Goal: Transaction & Acquisition: Purchase product/service

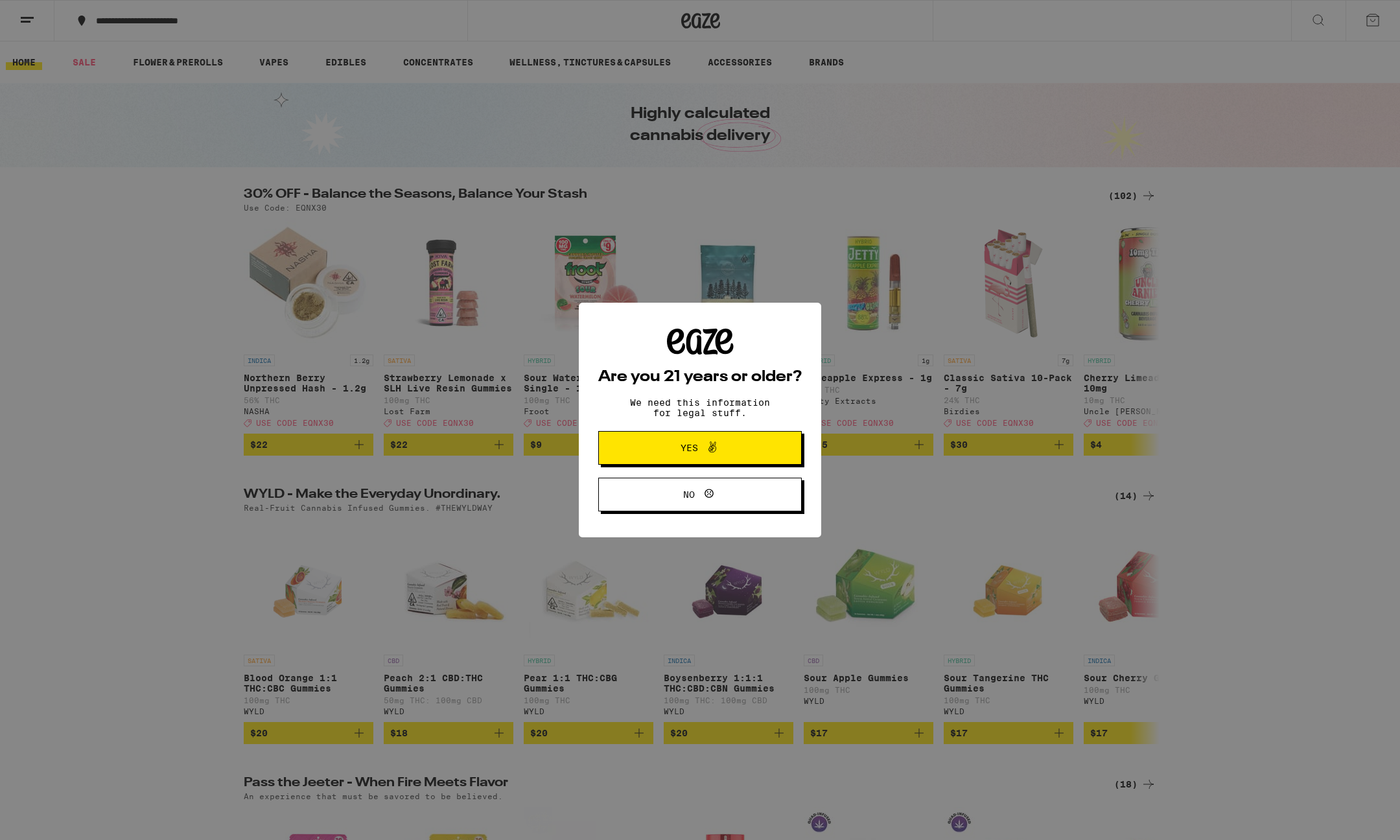
click at [685, 453] on span "Yes" at bounding box center [689, 448] width 18 height 9
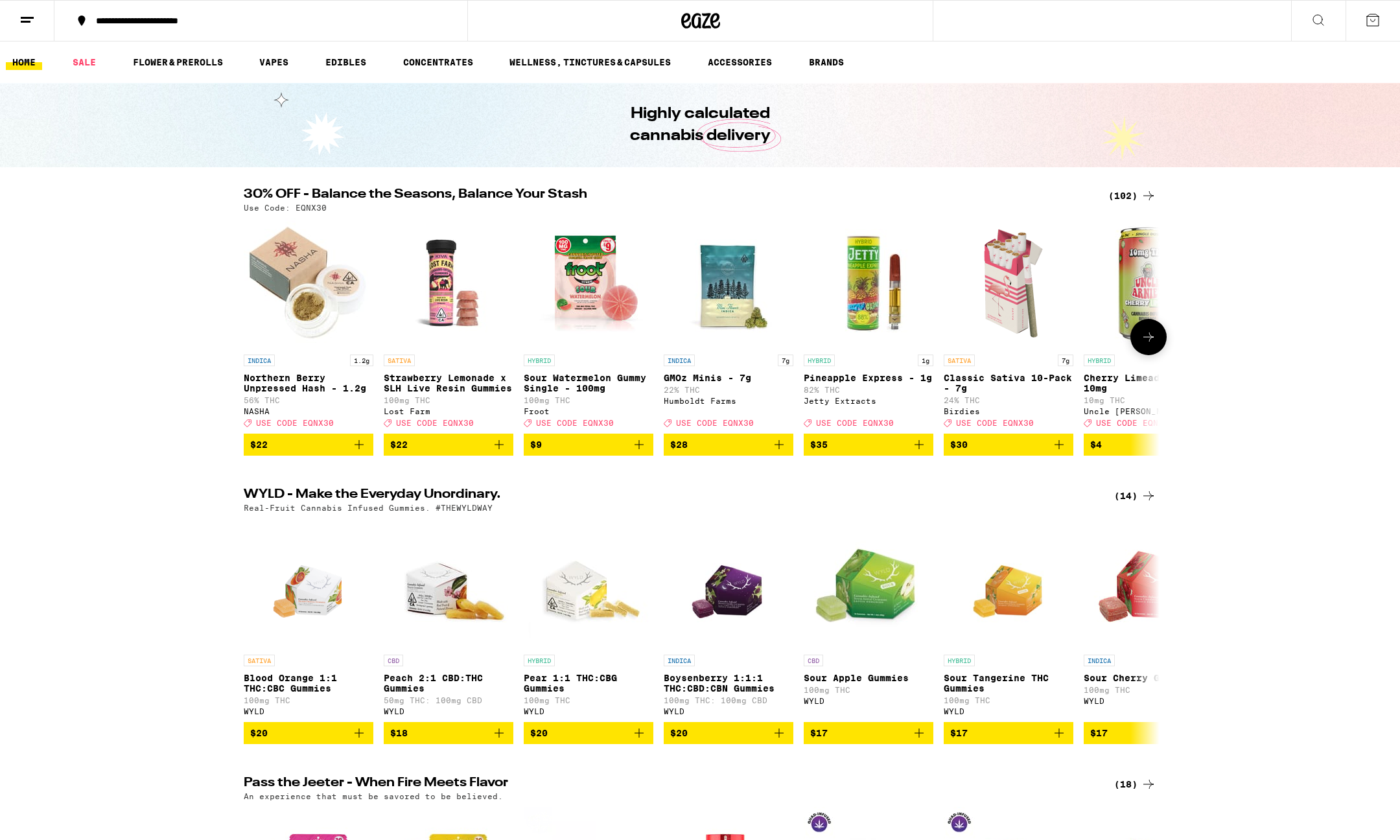
click at [1137, 335] on button at bounding box center [1149, 337] width 37 height 37
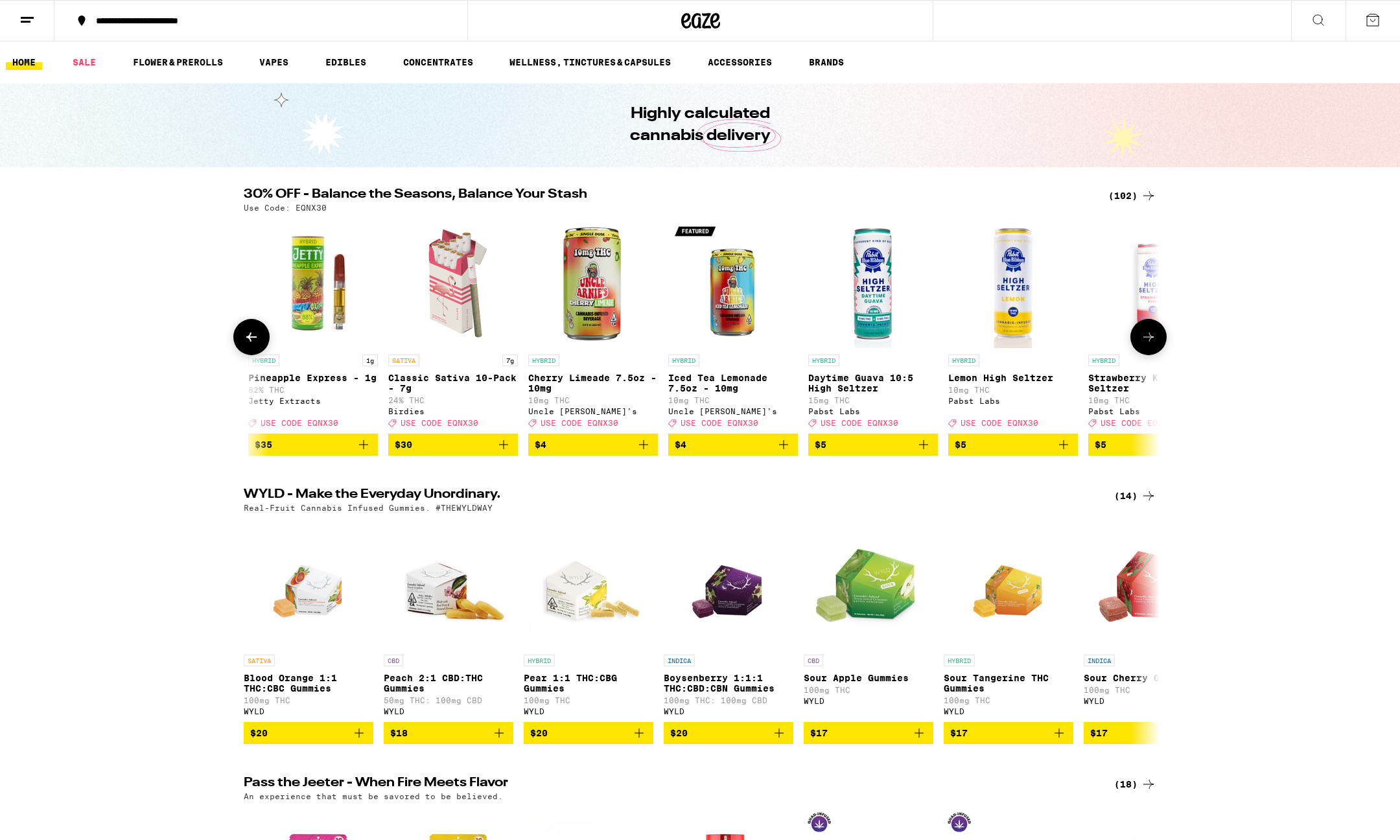
scroll to position [0, 772]
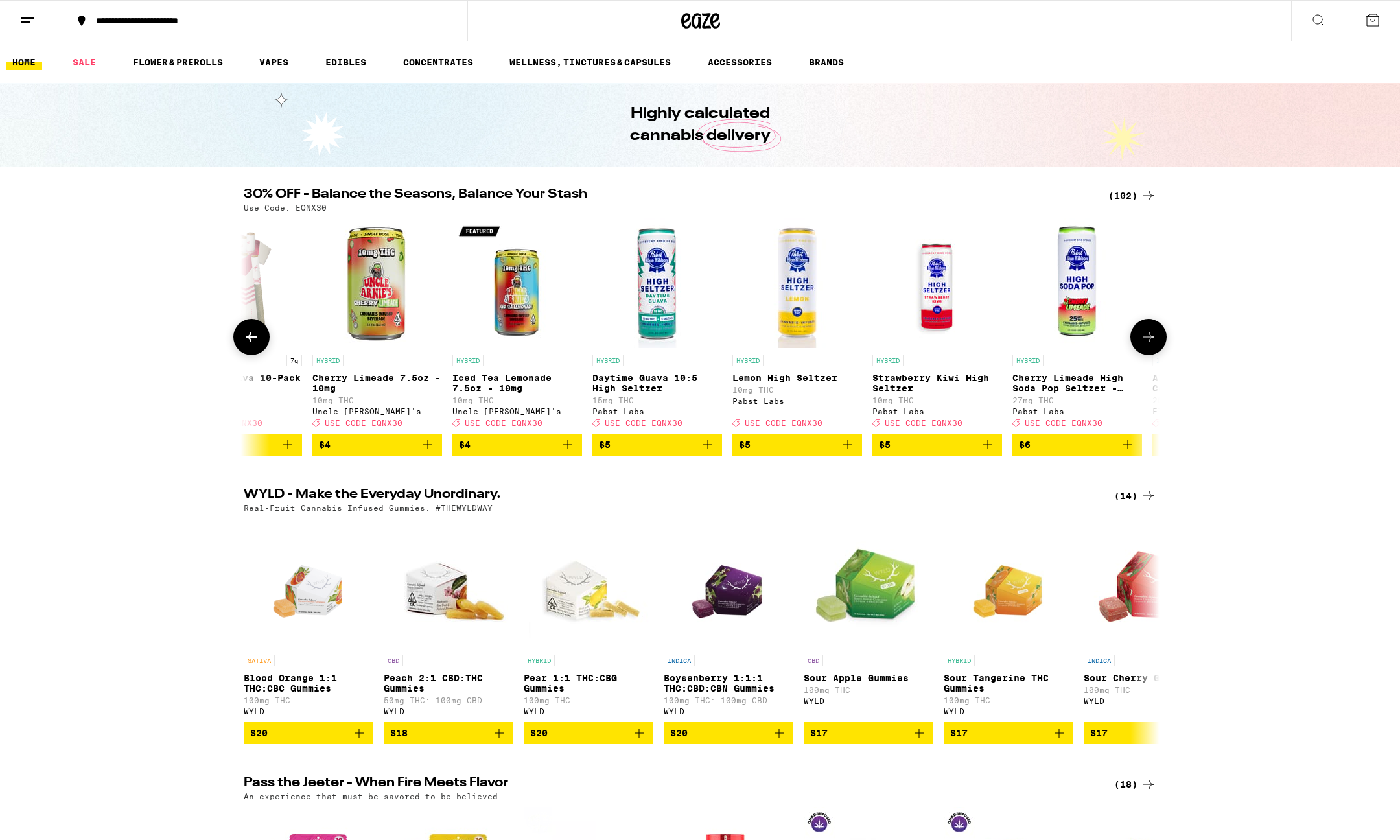
click at [1145, 335] on icon at bounding box center [1149, 337] width 16 height 16
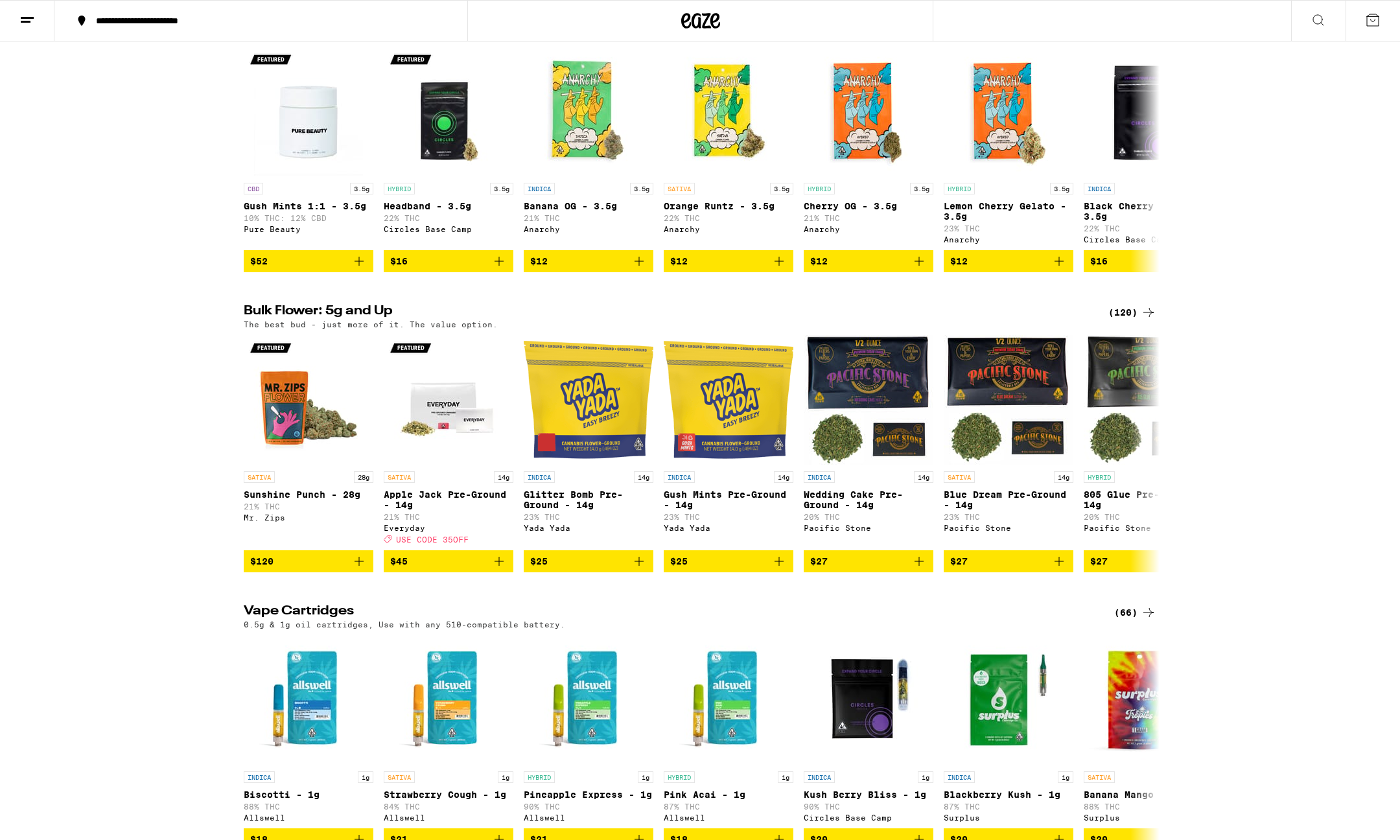
scroll to position [1161, 0]
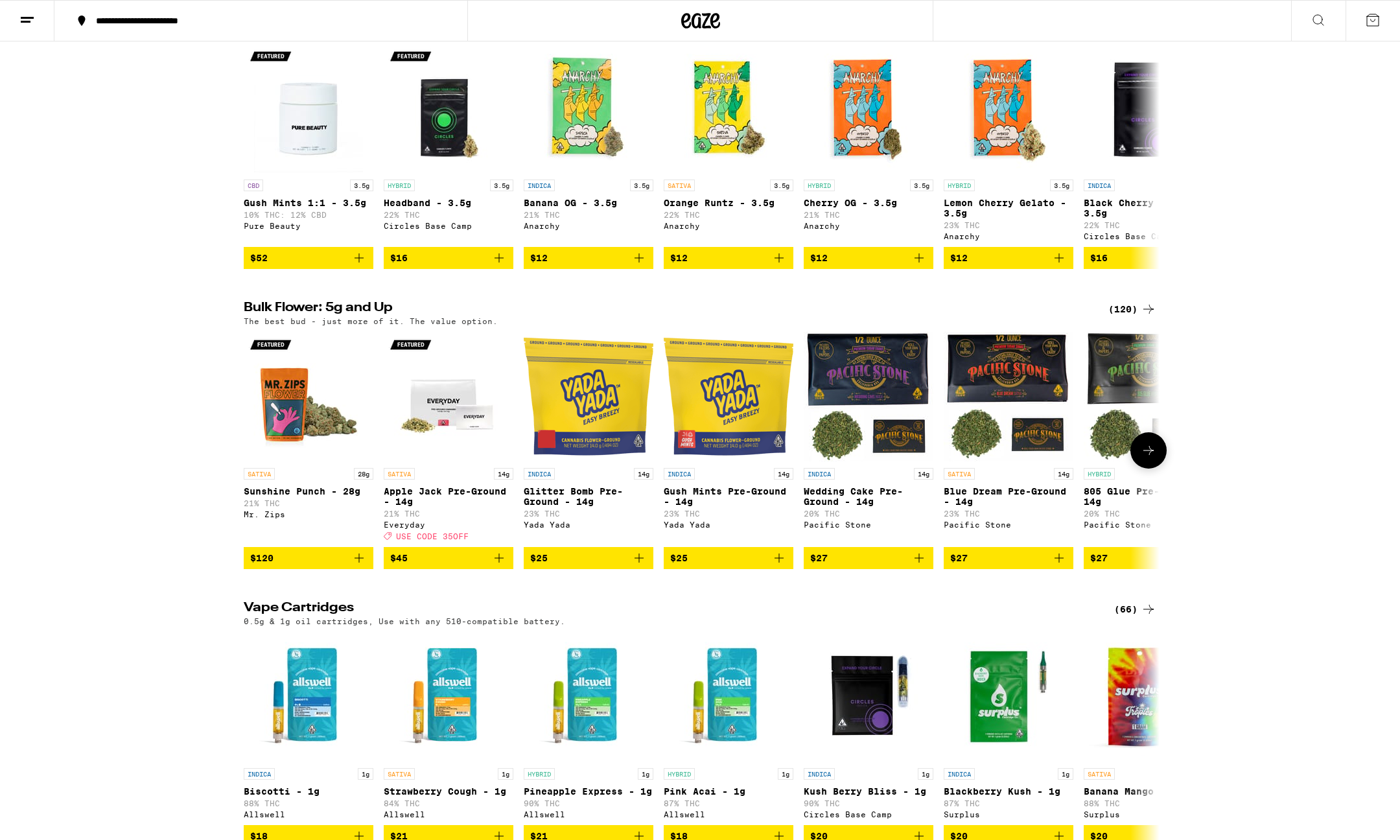
click at [1158, 469] on button at bounding box center [1149, 450] width 37 height 37
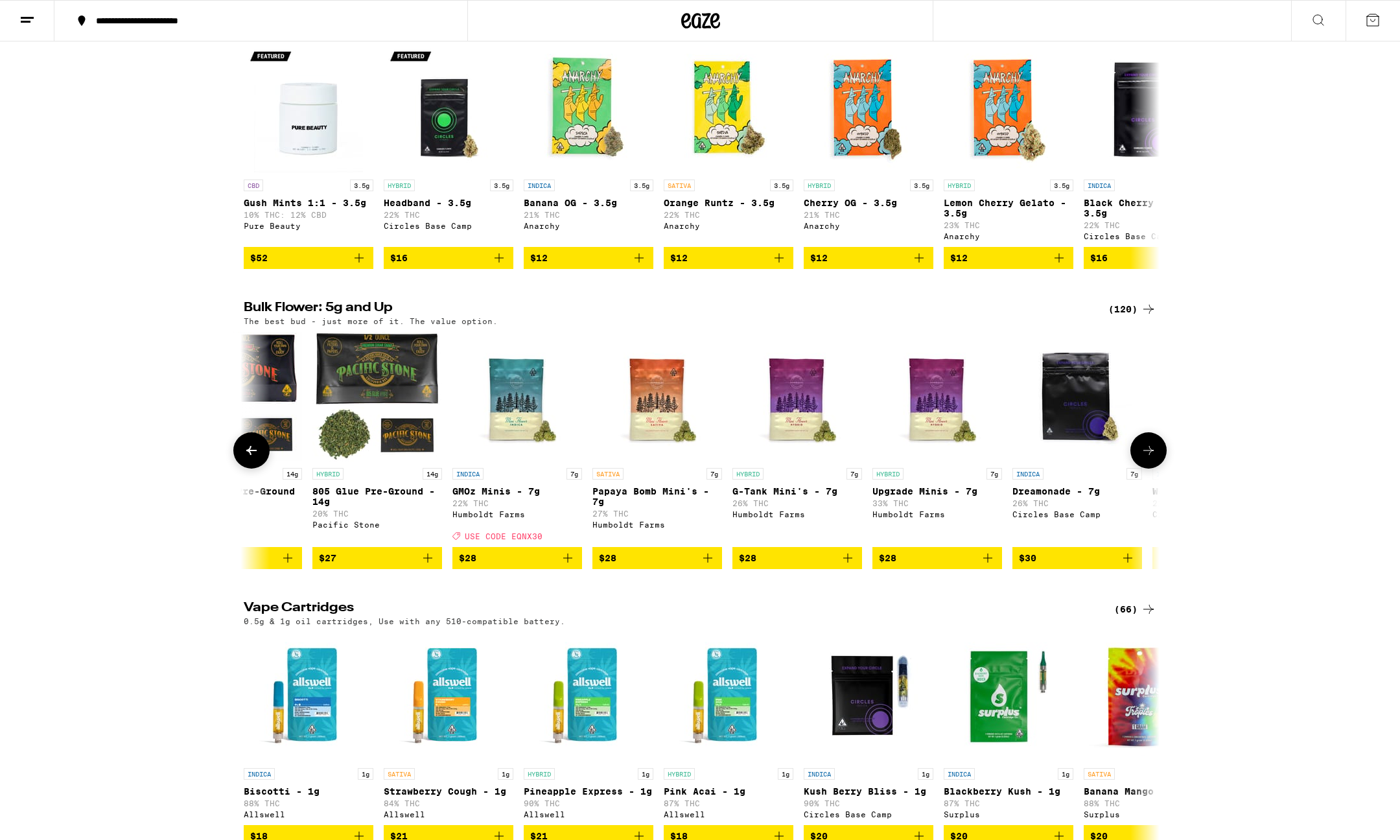
click at [1158, 469] on button at bounding box center [1149, 450] width 37 height 37
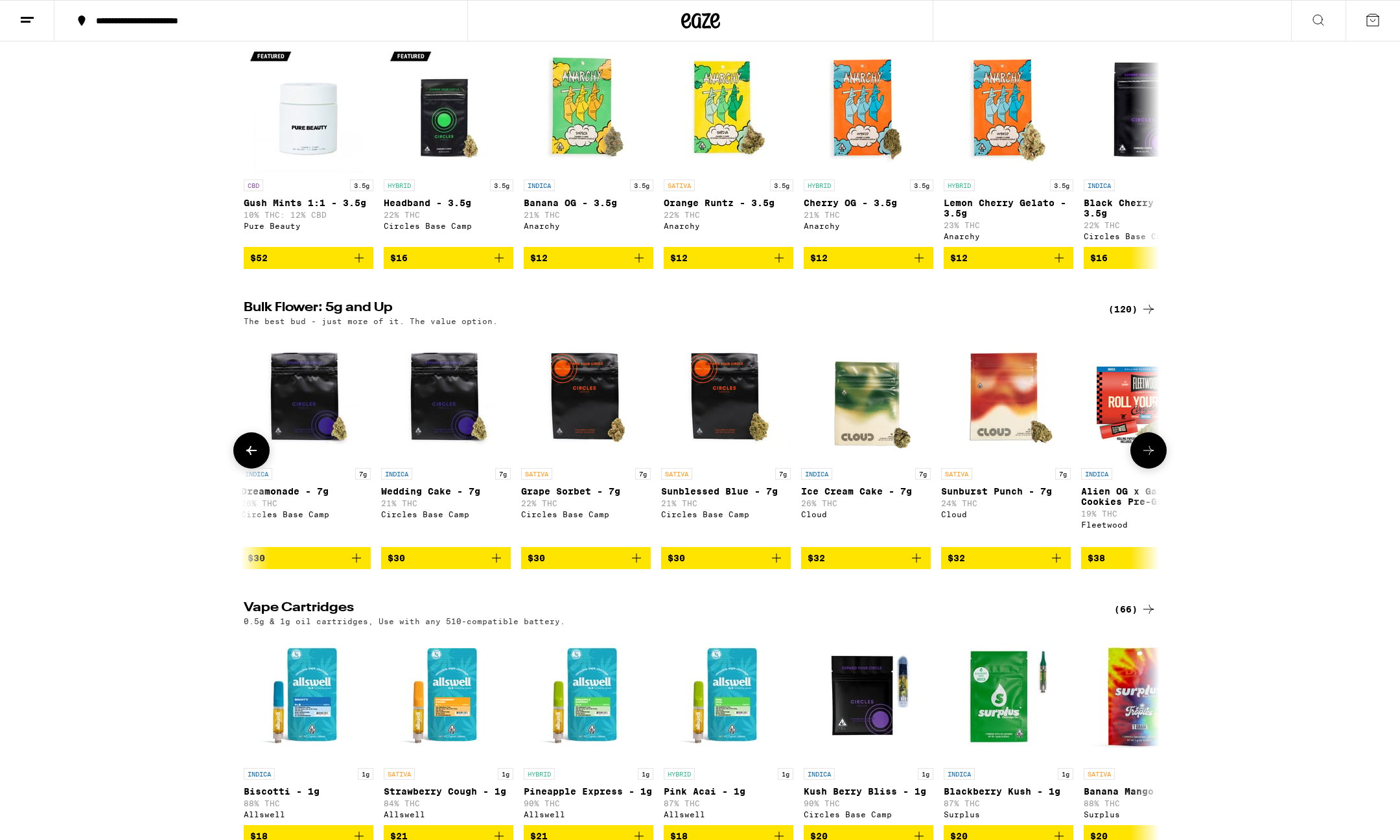
click at [1158, 469] on button at bounding box center [1149, 450] width 37 height 37
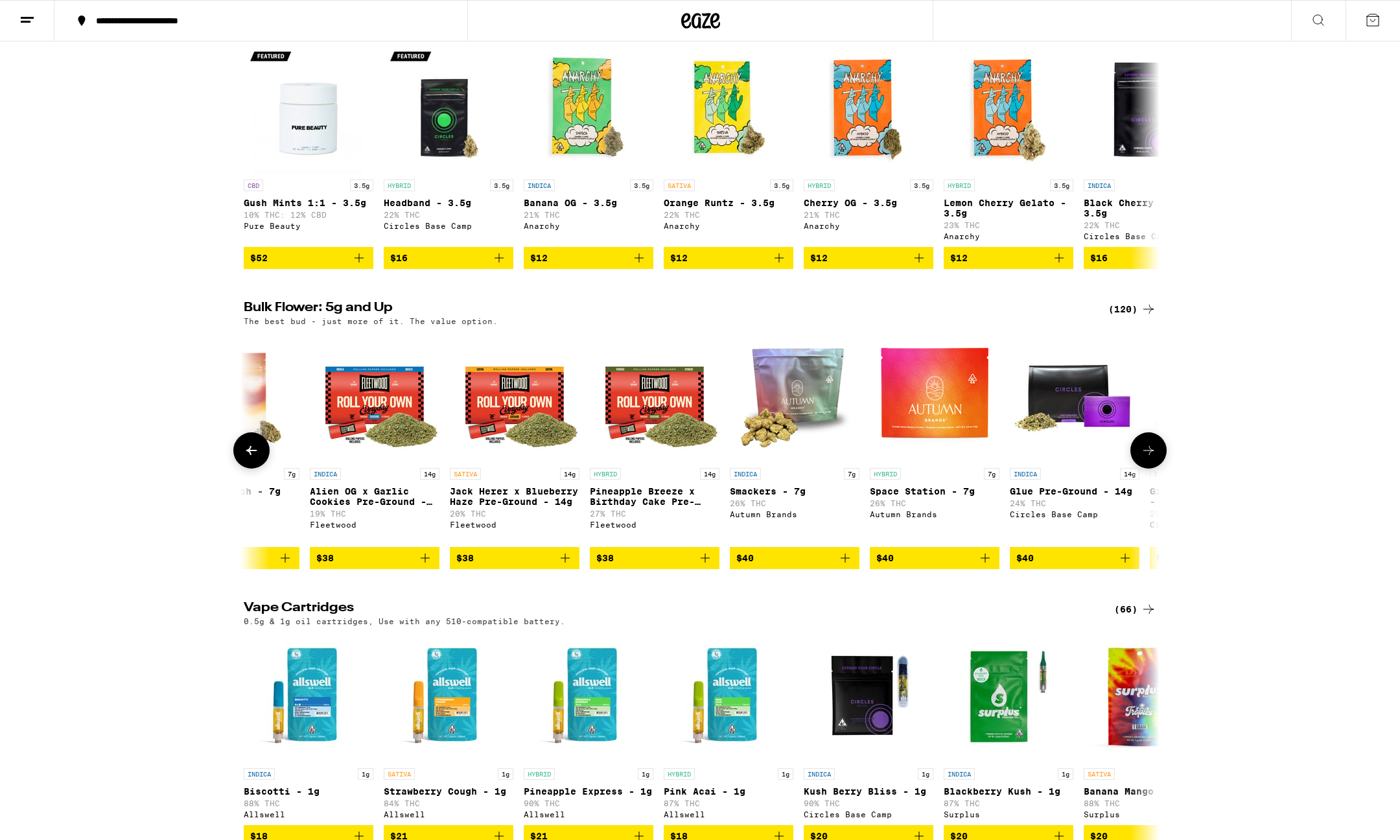
click at [1158, 469] on button at bounding box center [1149, 450] width 37 height 37
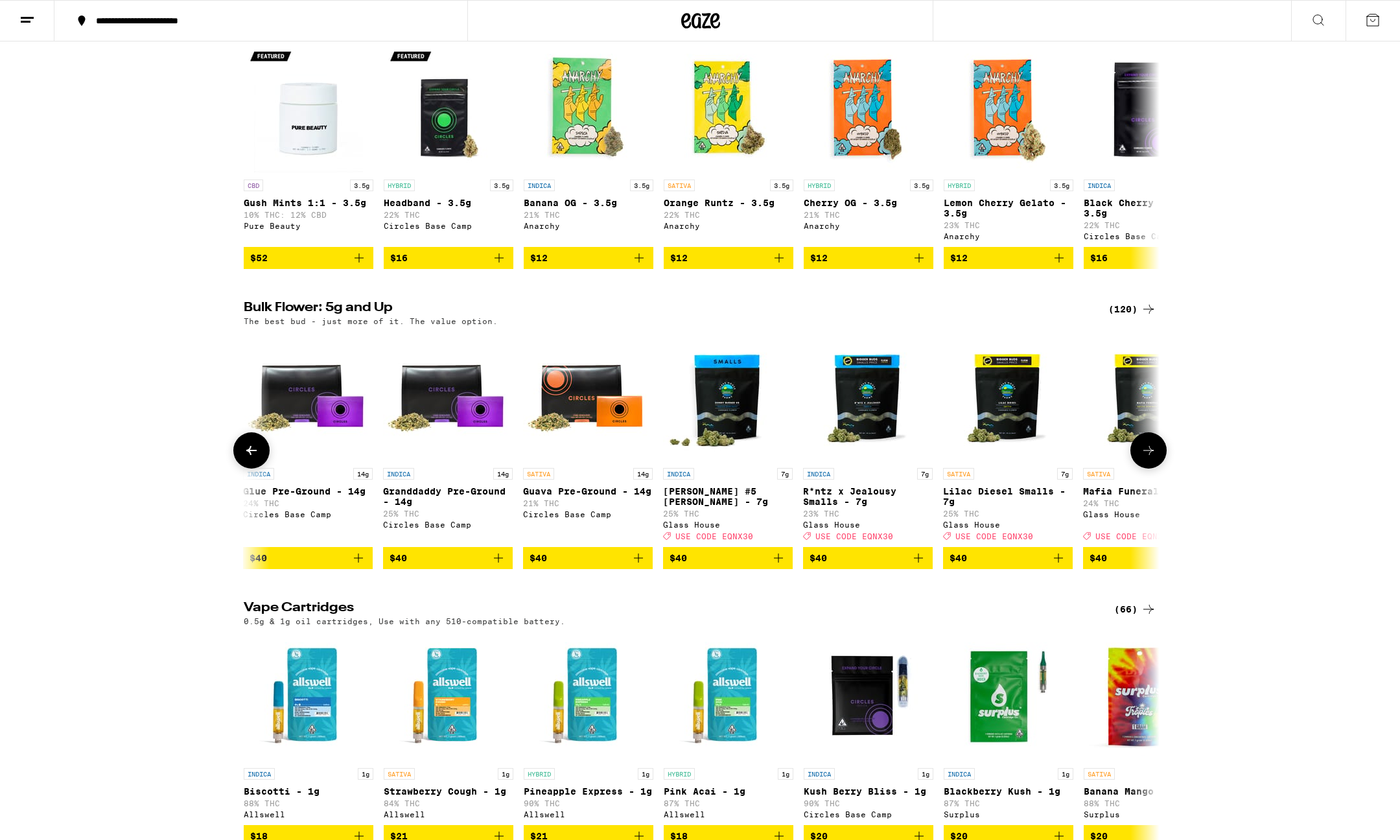
scroll to position [0, 3085]
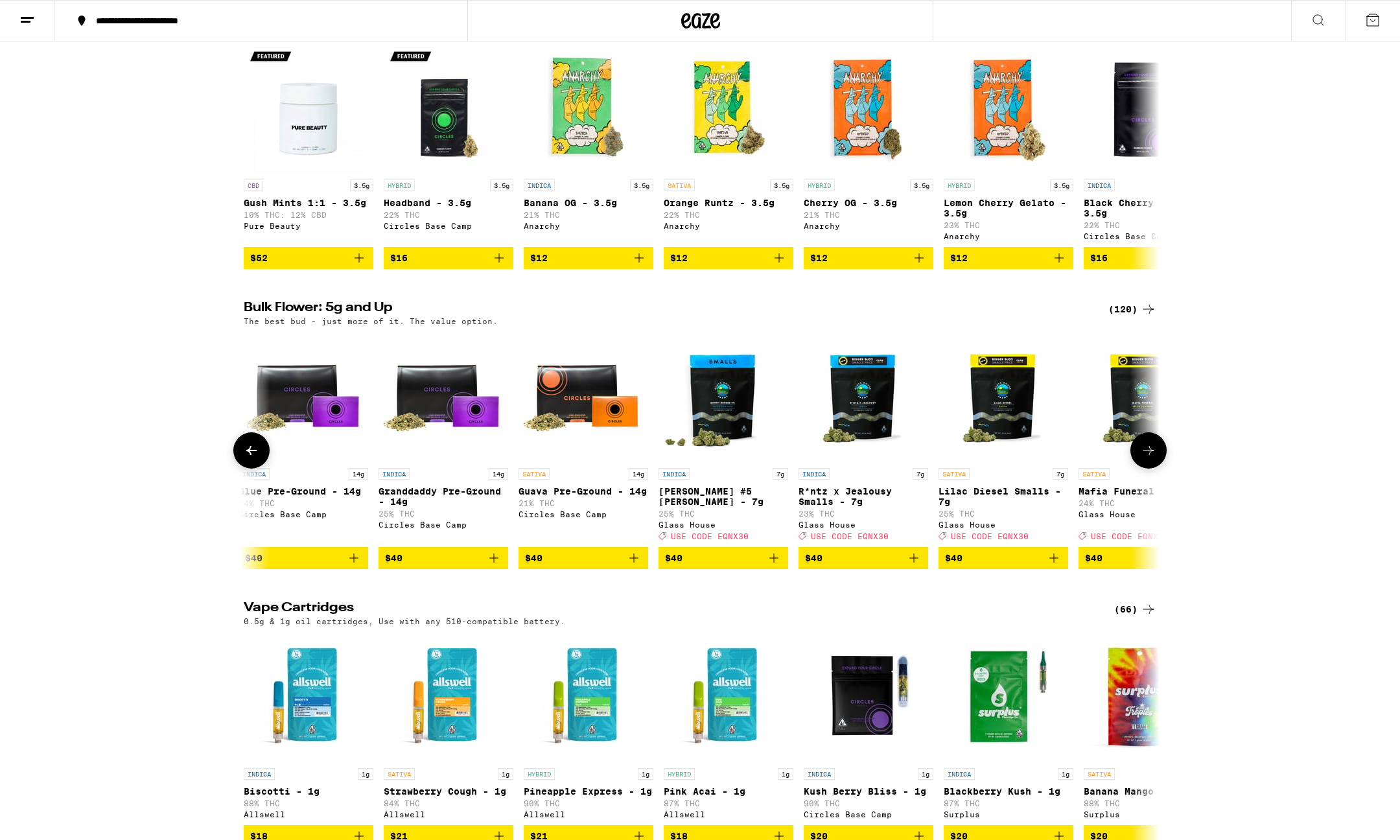
click at [1158, 469] on button at bounding box center [1149, 450] width 37 height 37
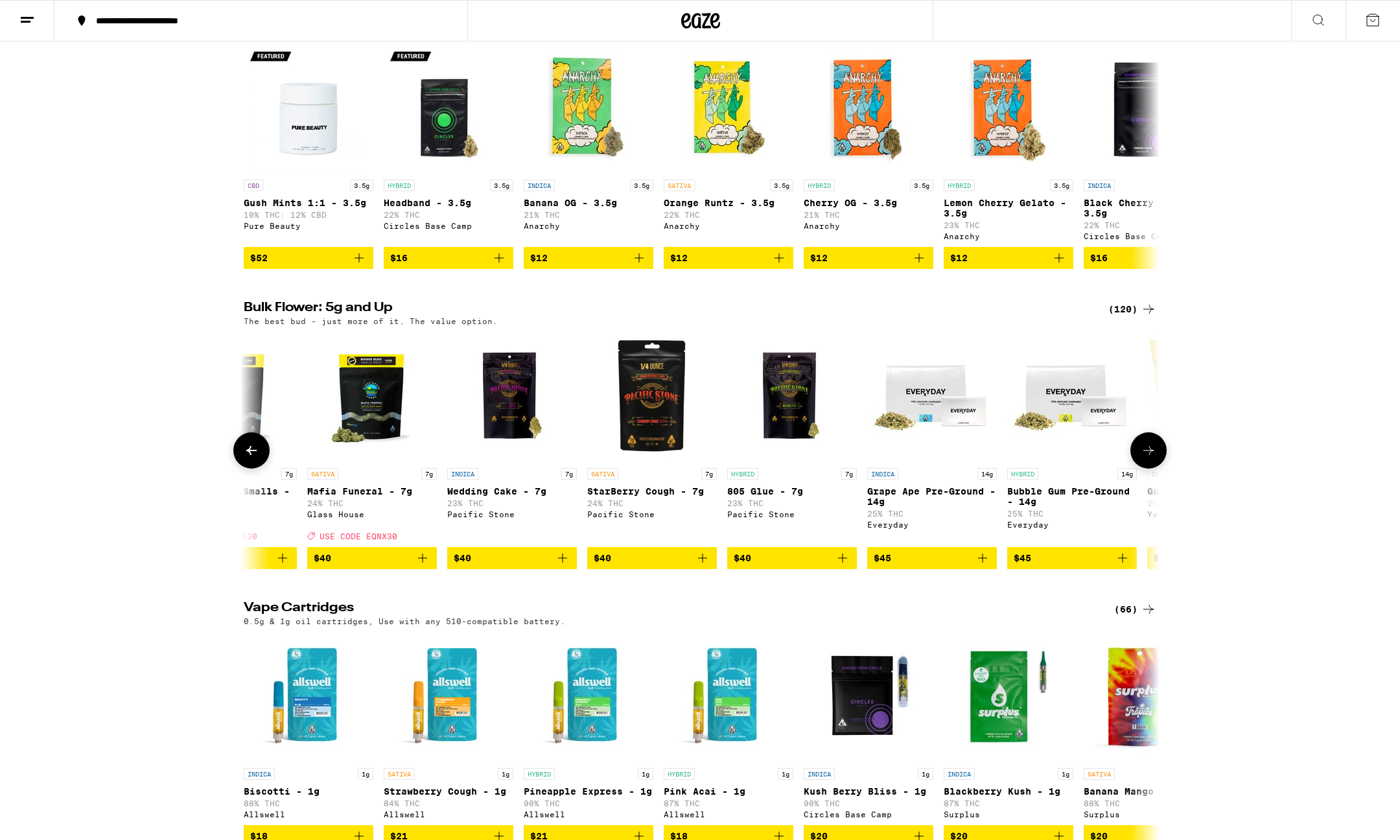
click at [1158, 469] on button at bounding box center [1149, 450] width 37 height 37
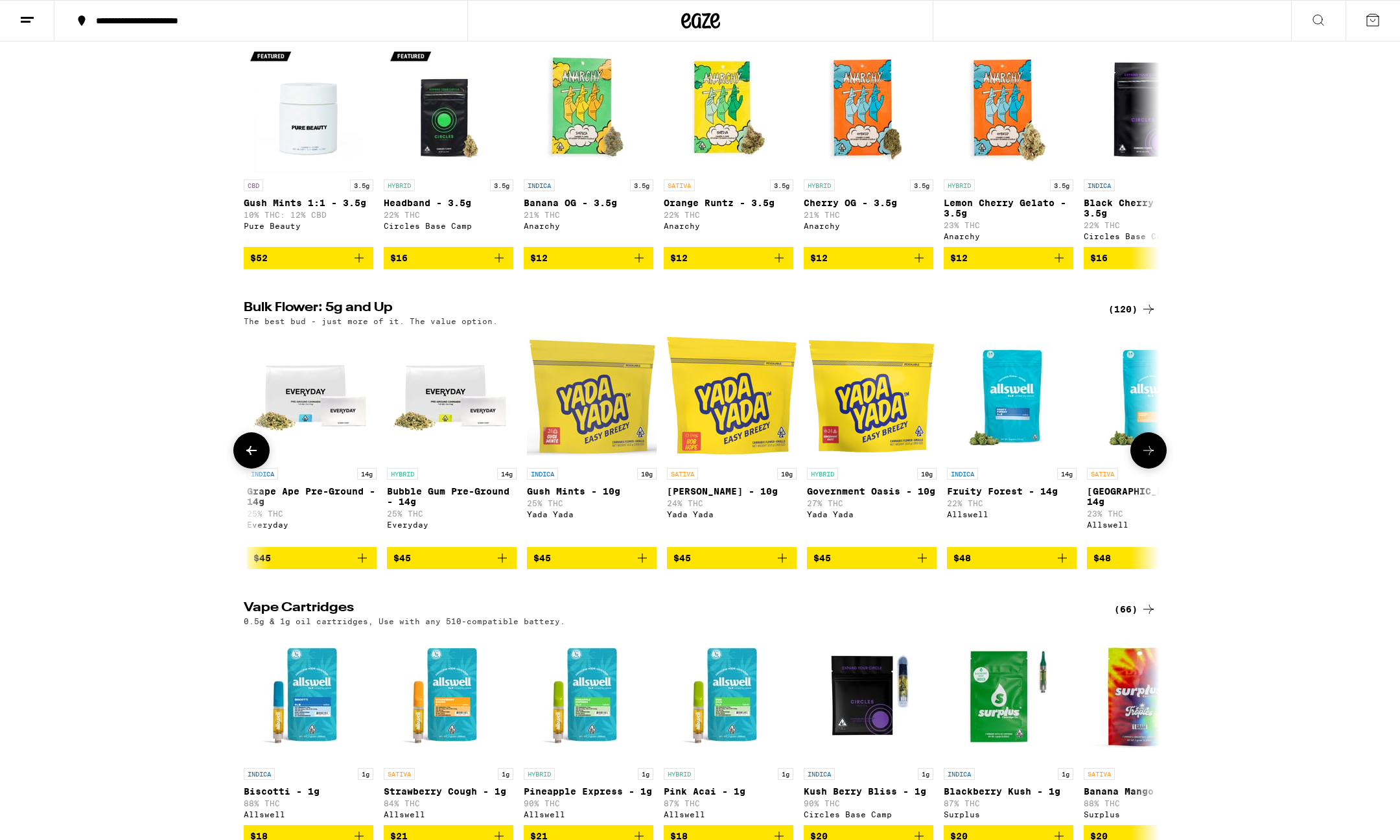
scroll to position [0, 4629]
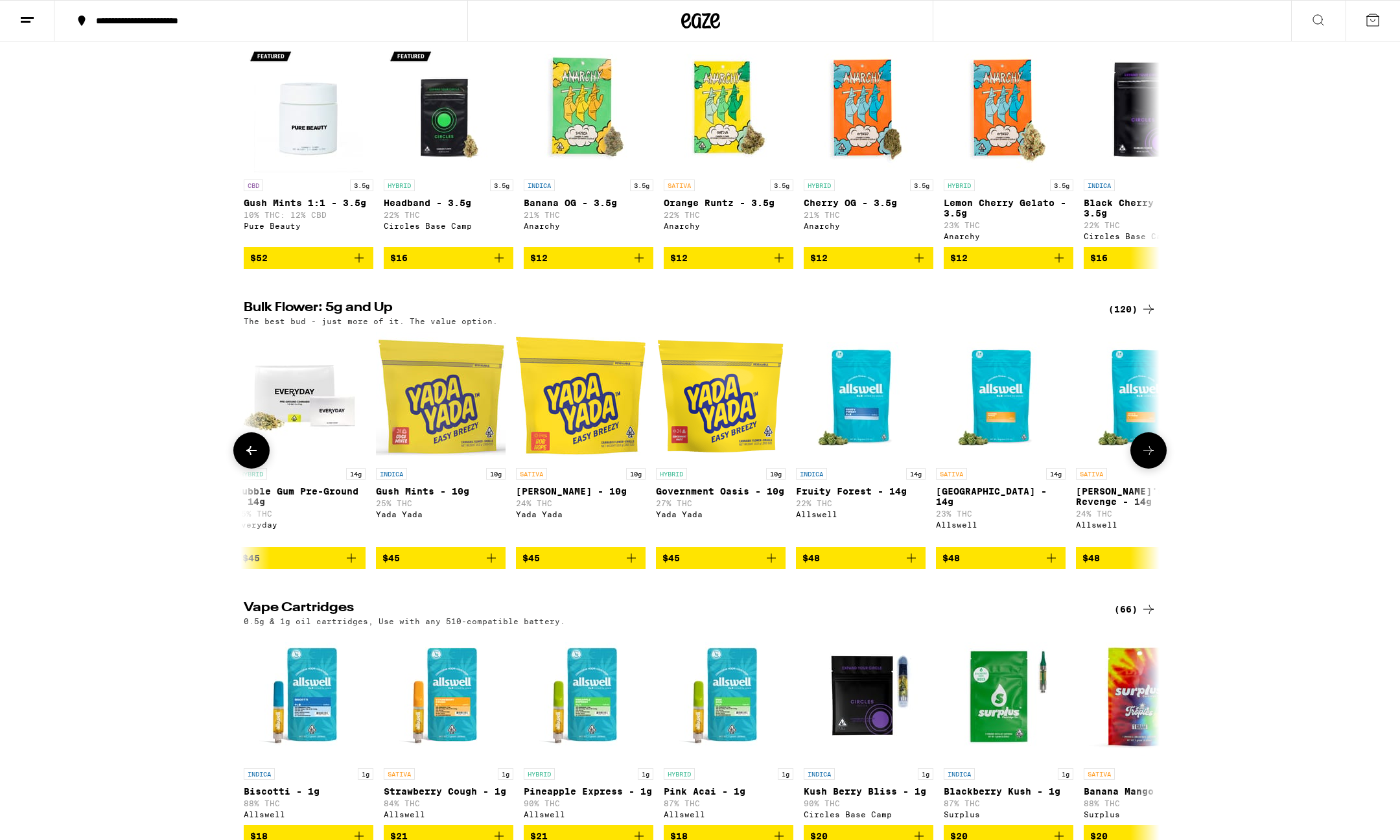
click at [1158, 469] on button at bounding box center [1149, 450] width 37 height 37
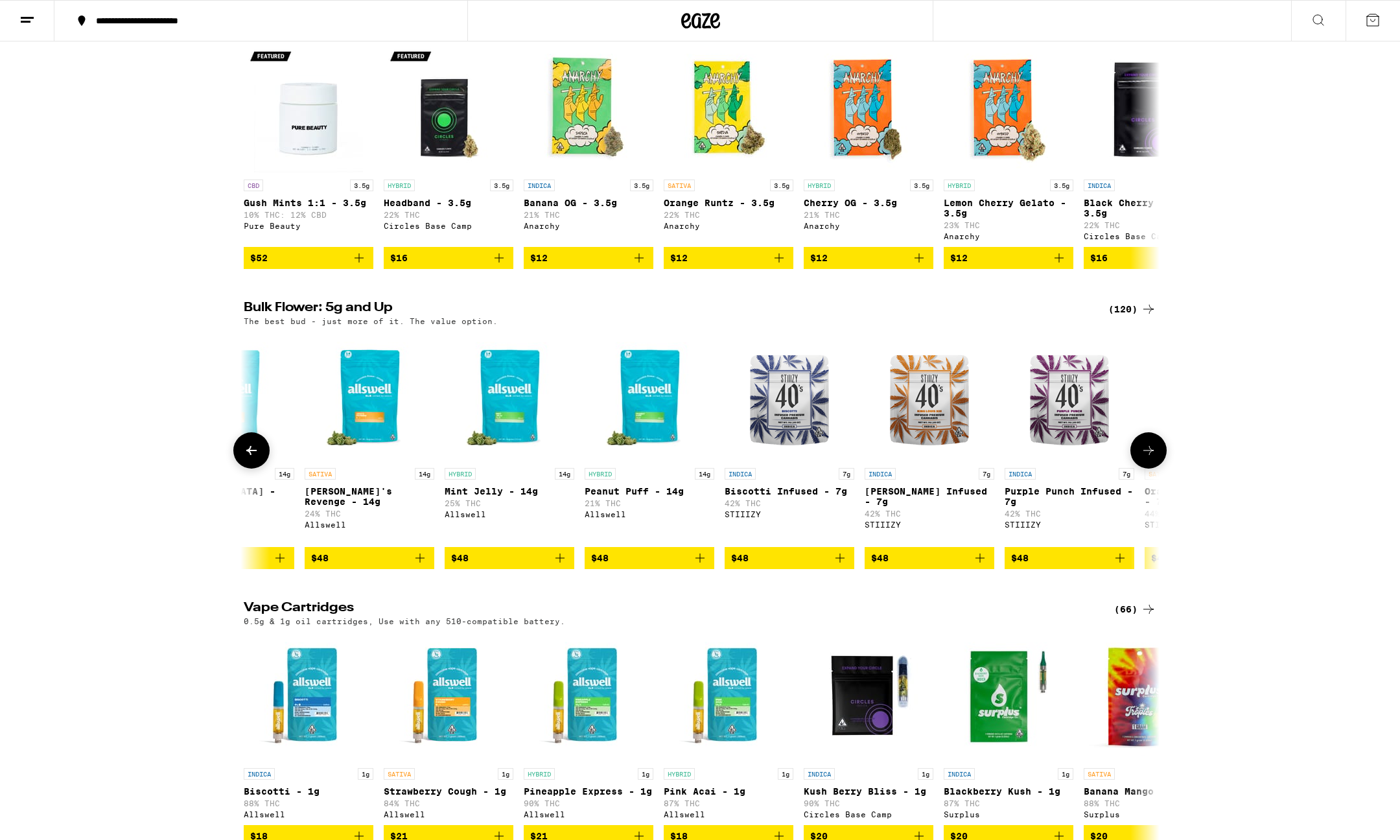
click at [1158, 469] on button at bounding box center [1149, 450] width 37 height 37
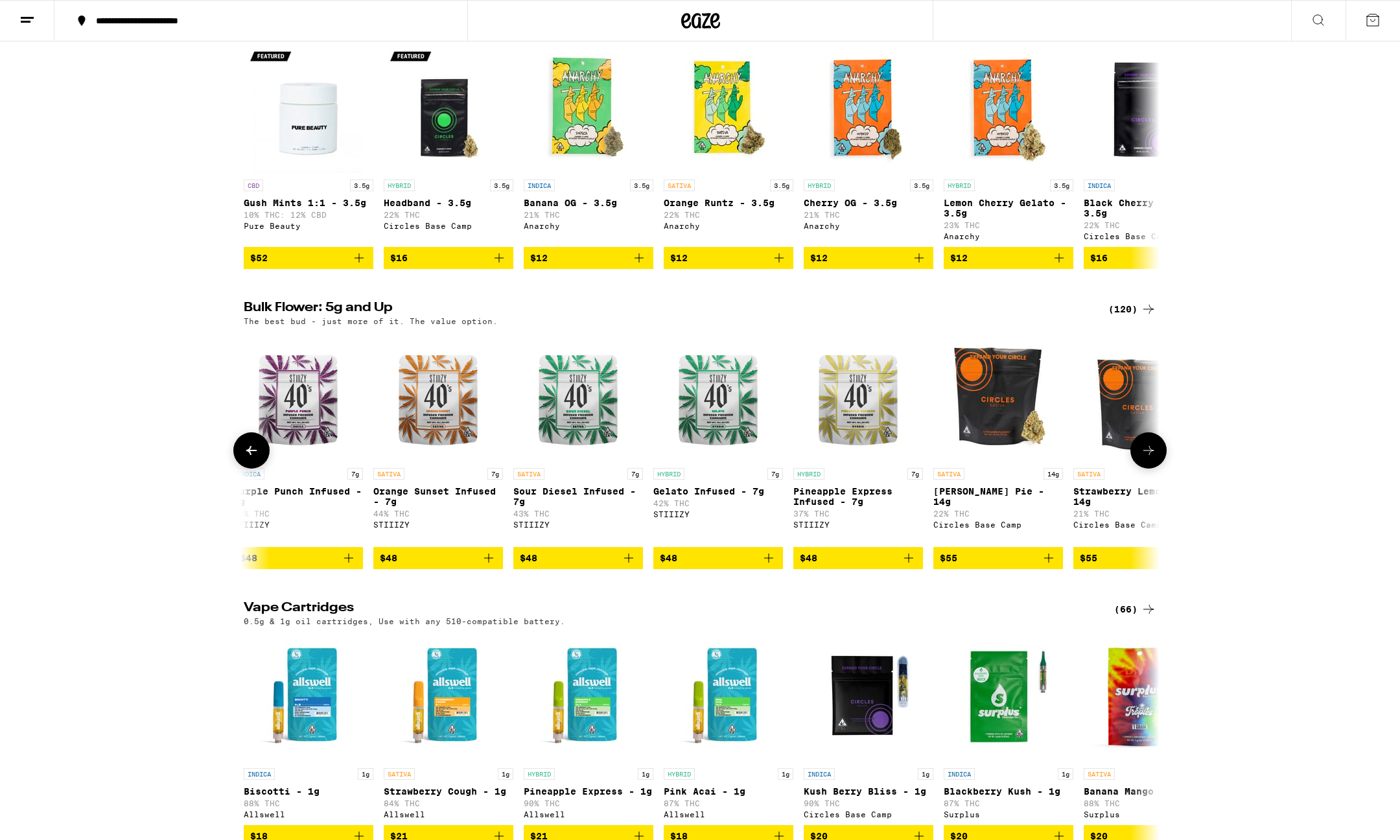
click at [1158, 469] on button at bounding box center [1149, 450] width 37 height 37
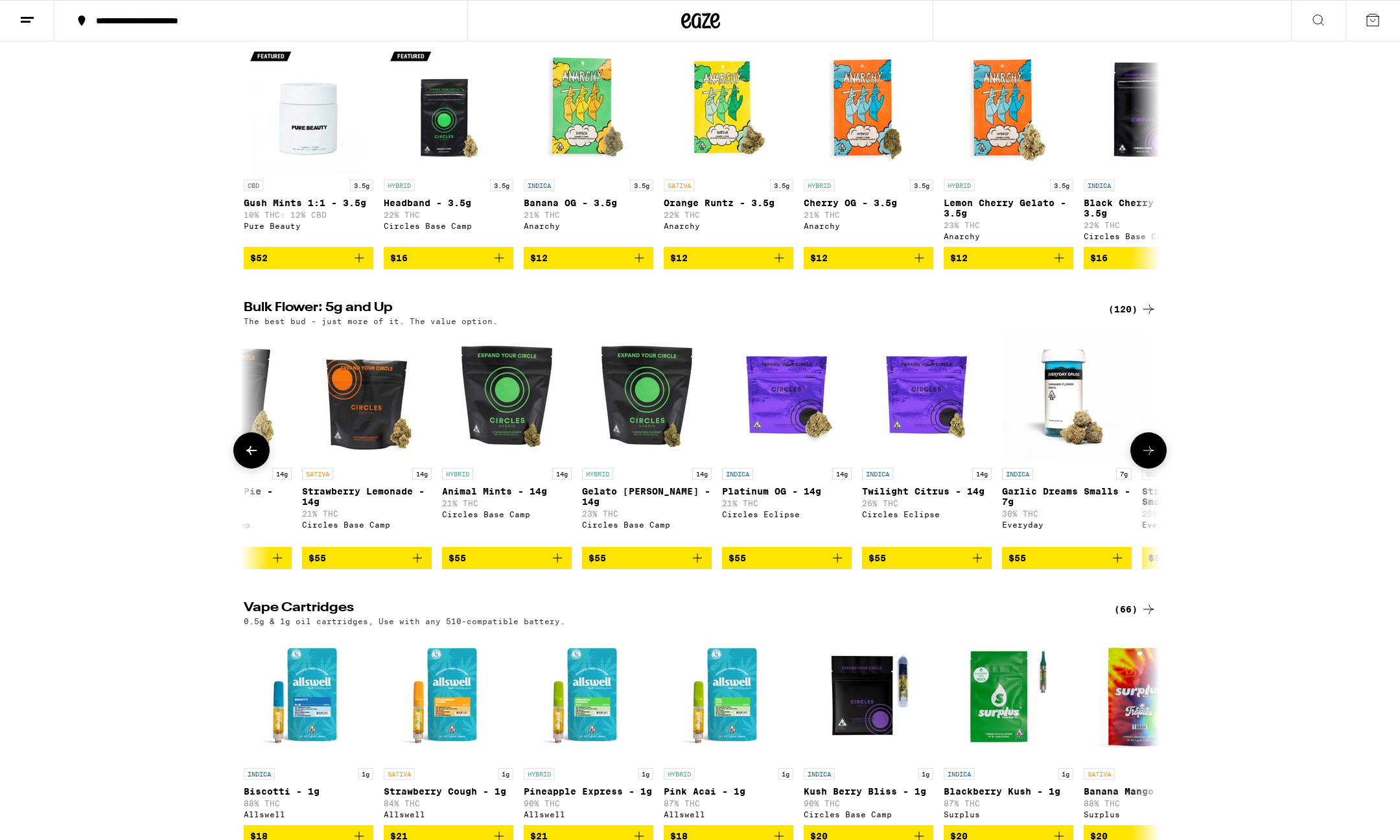
click at [1158, 469] on button at bounding box center [1149, 450] width 37 height 37
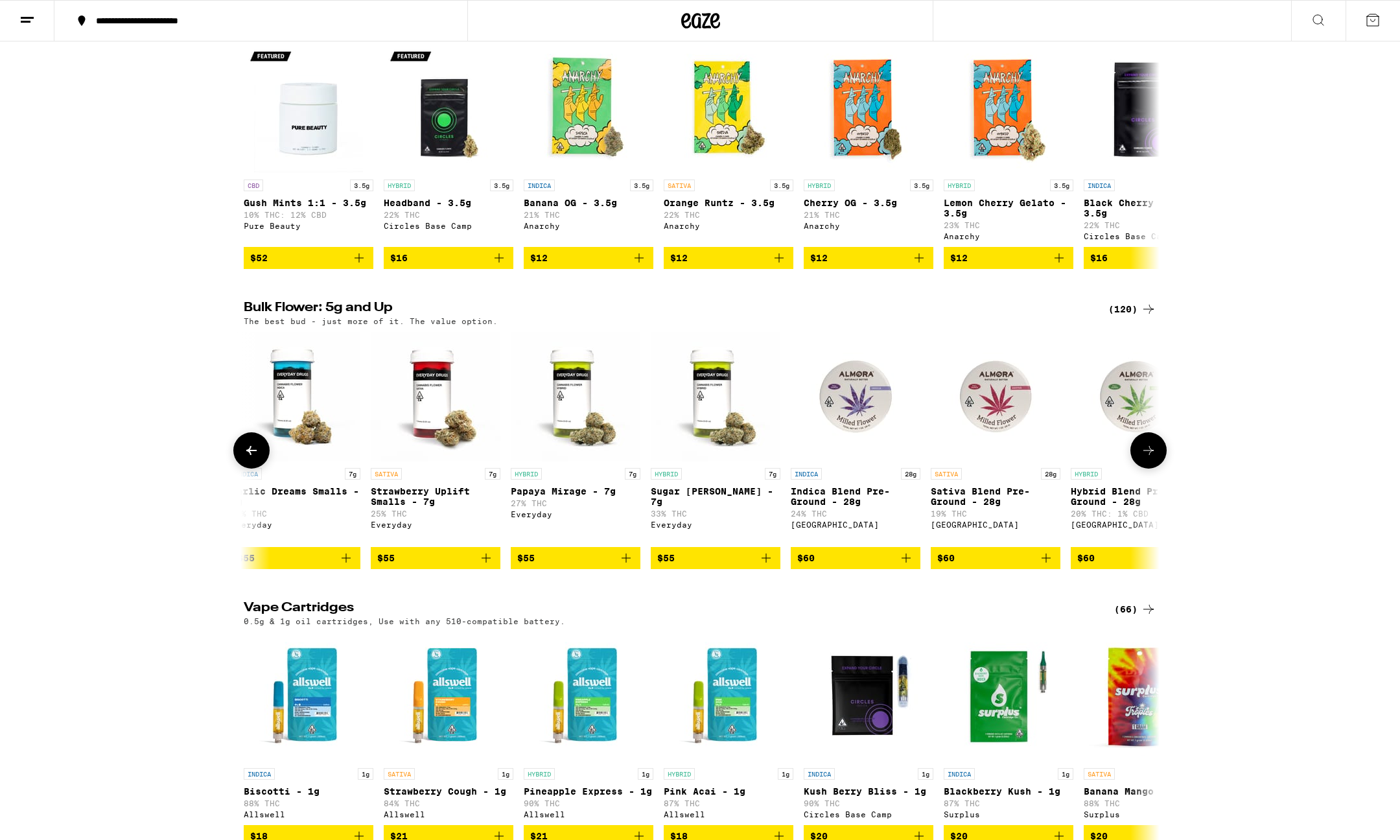
click at [1158, 469] on button at bounding box center [1149, 450] width 37 height 37
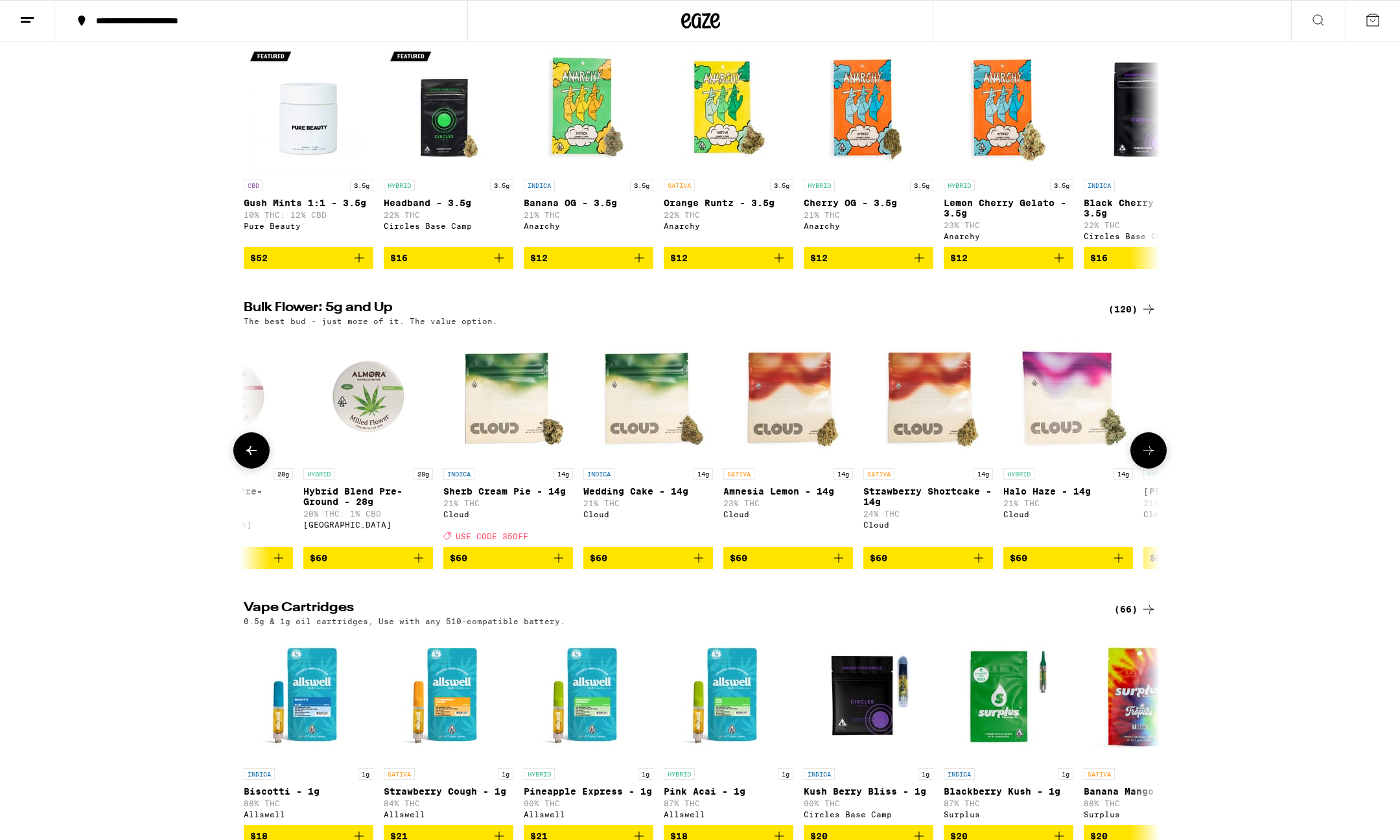
scroll to position [0, 8485]
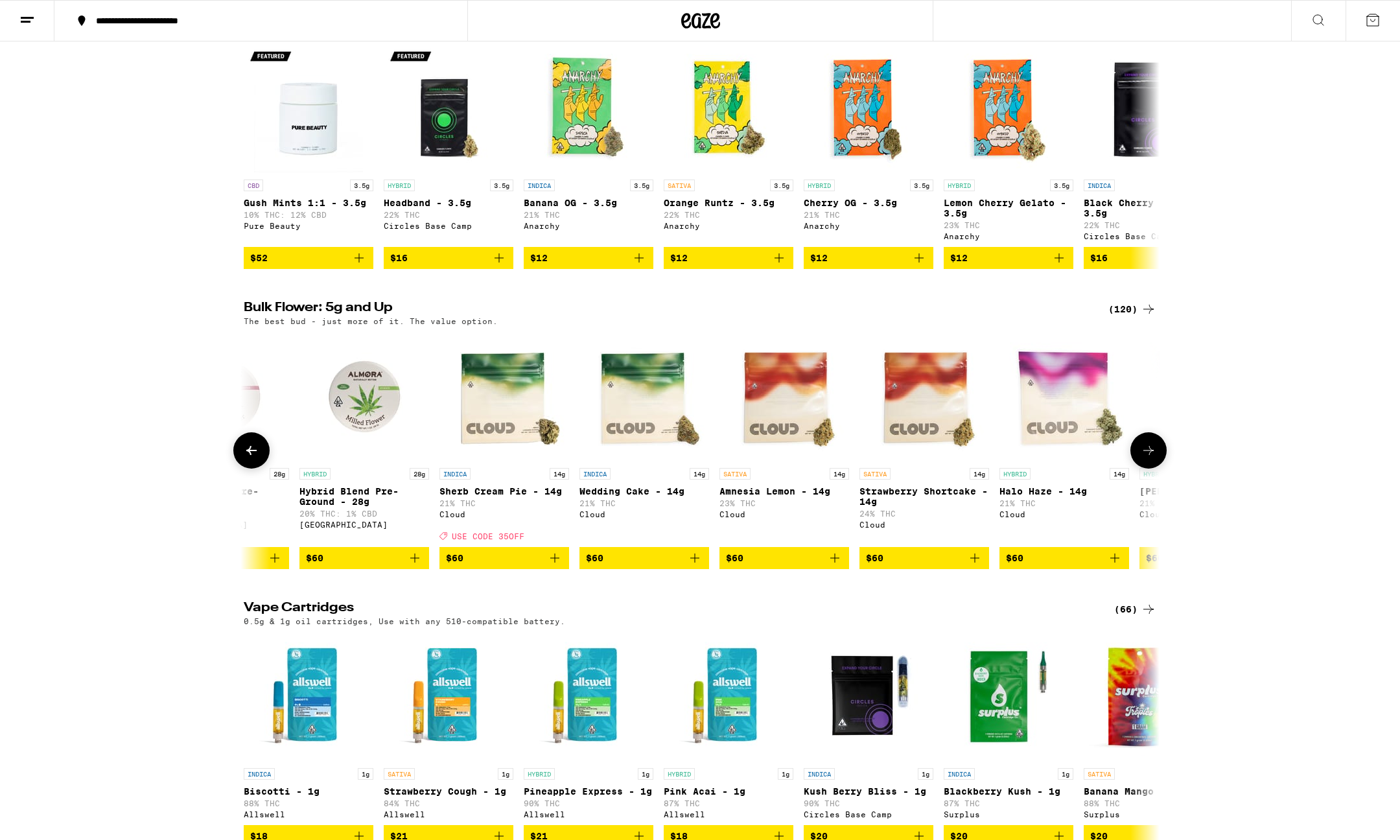
click at [1158, 469] on button at bounding box center [1149, 450] width 37 height 37
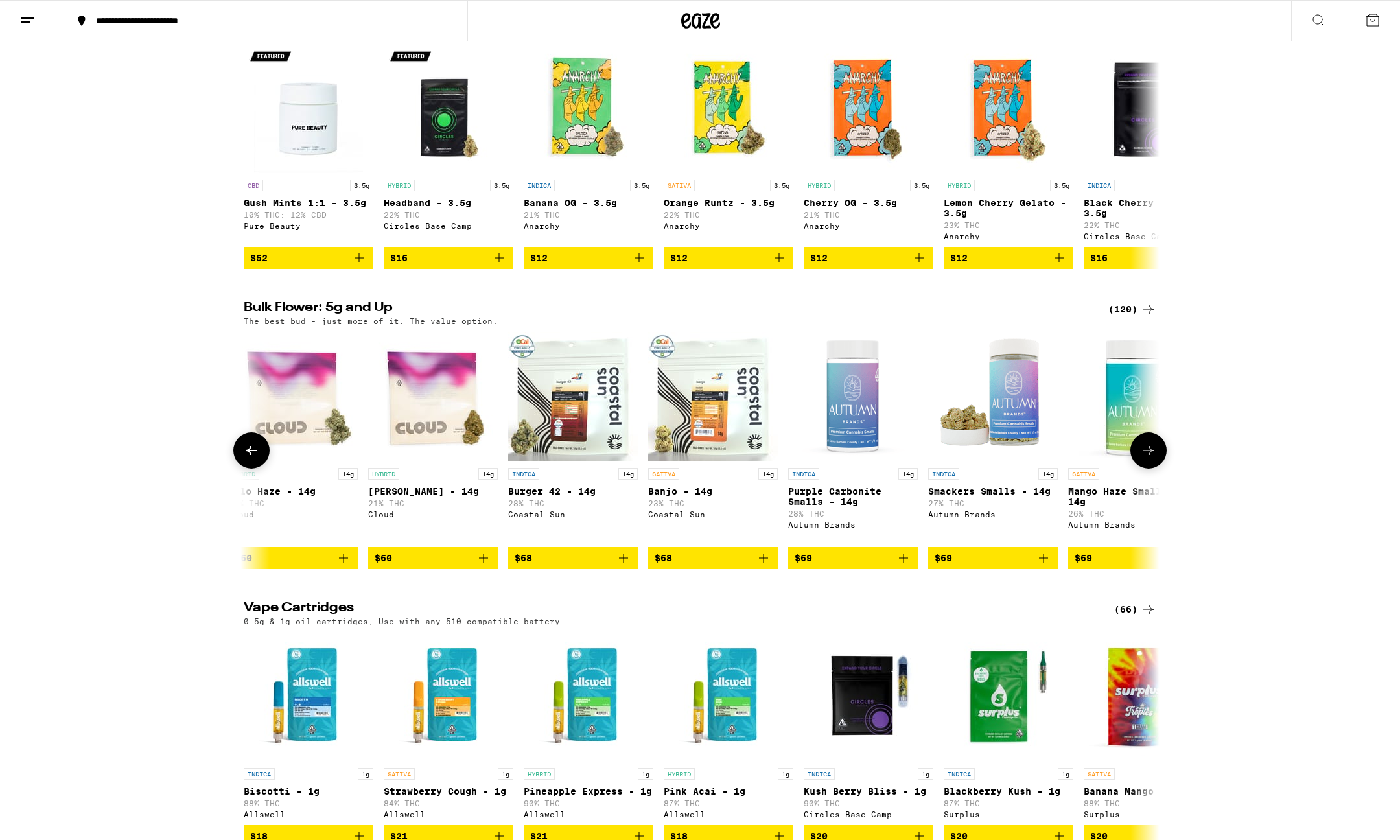
click at [1158, 469] on button at bounding box center [1149, 450] width 37 height 37
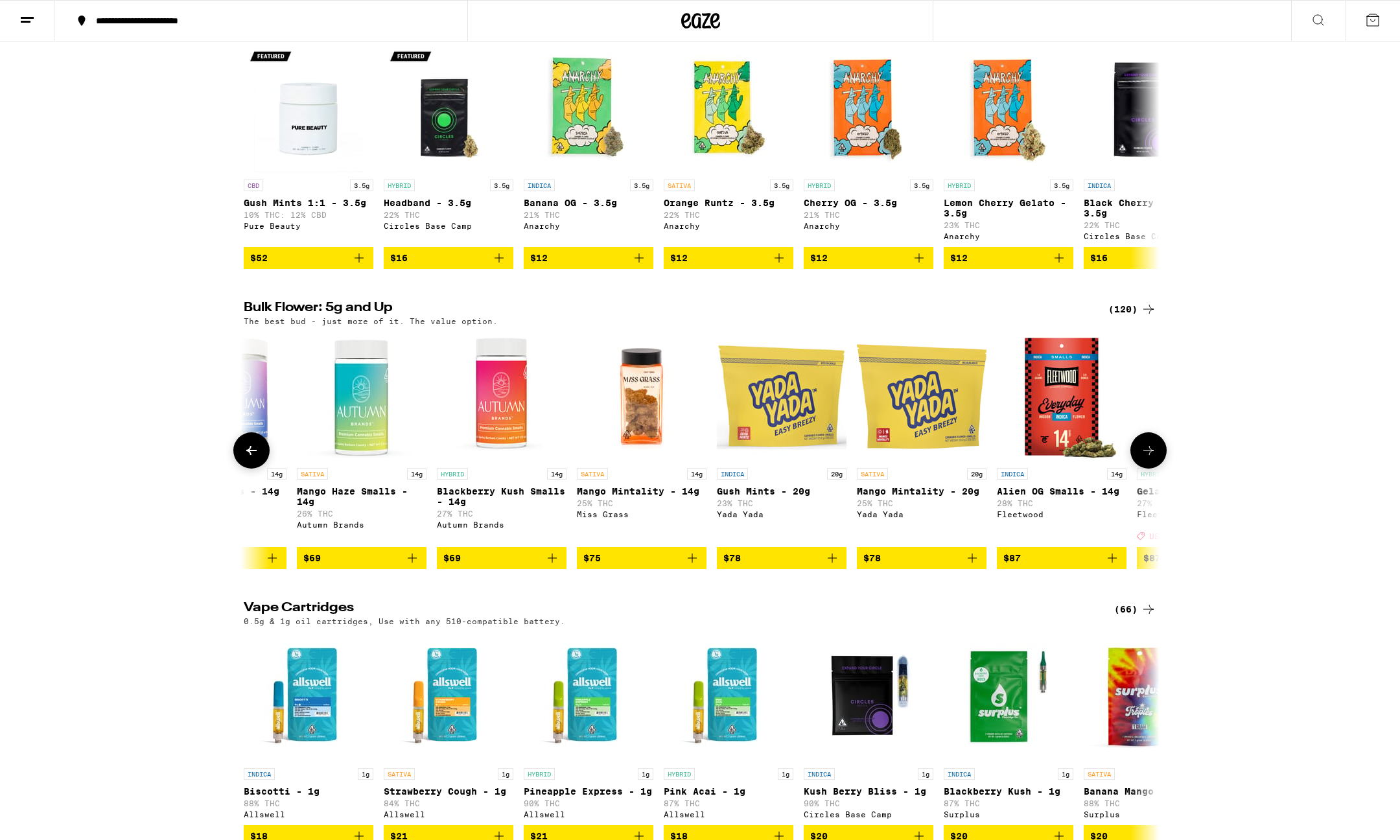
scroll to position [0, 10028]
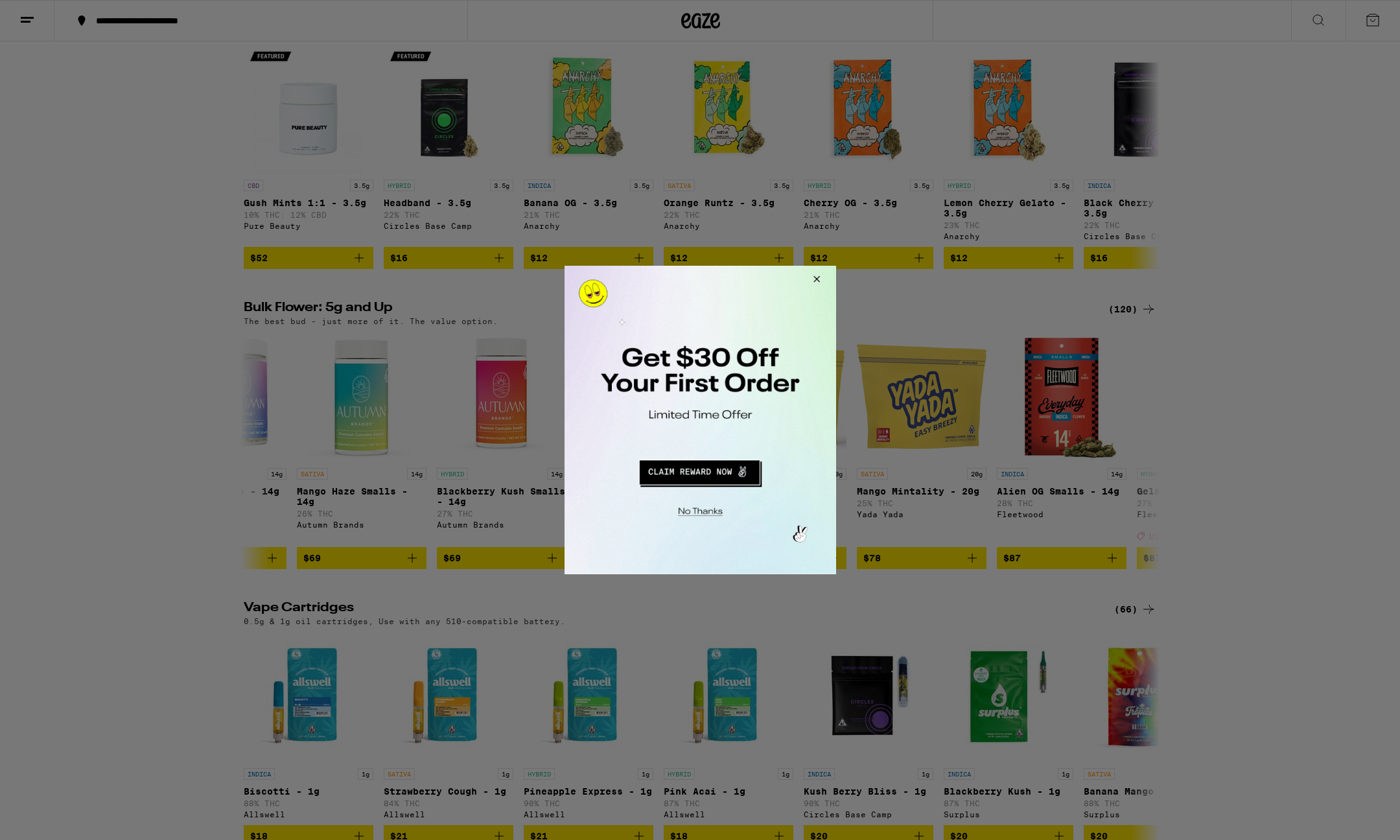
click at [703, 506] on button "Close Modal" at bounding box center [697, 509] width 263 height 20
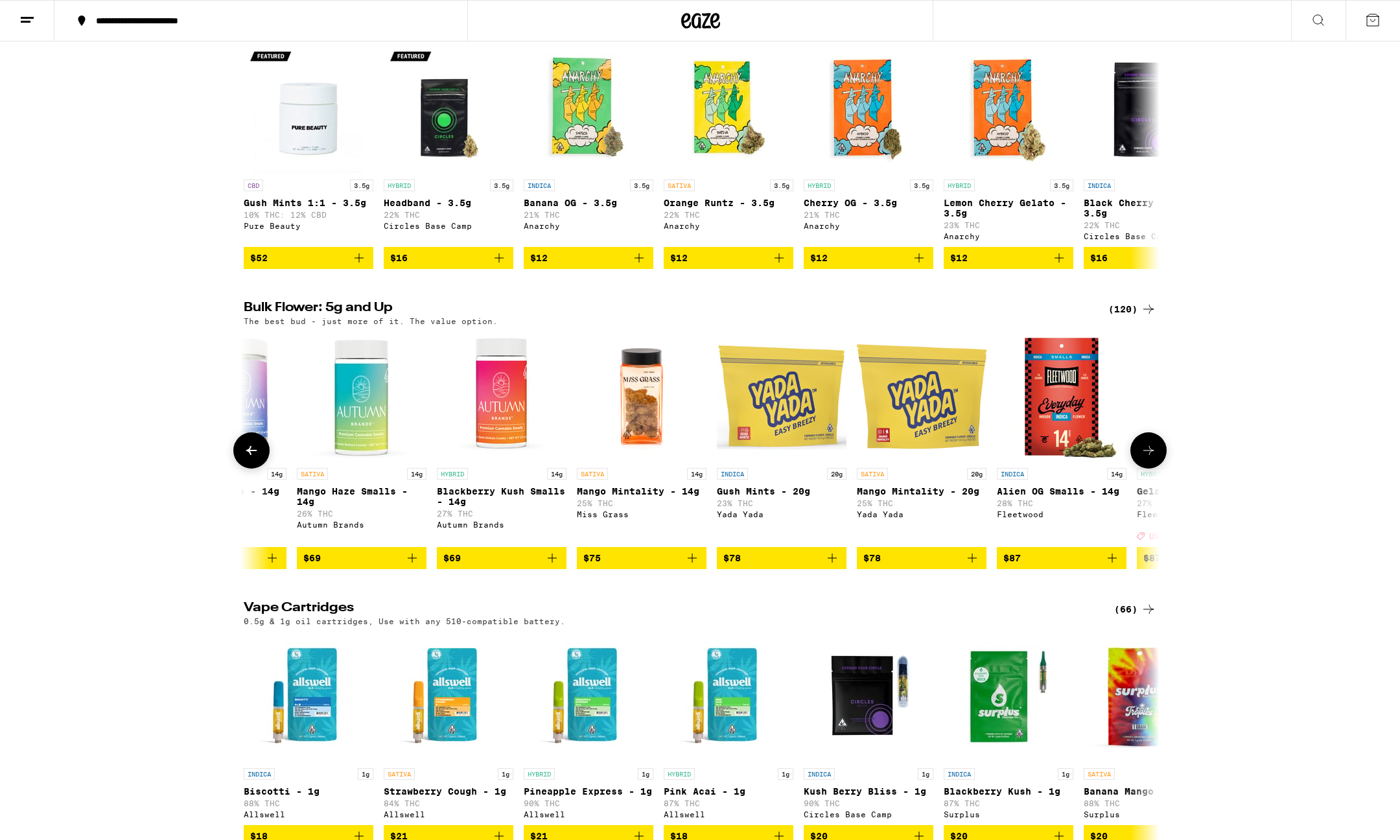
click at [1148, 458] on icon at bounding box center [1149, 450] width 16 height 16
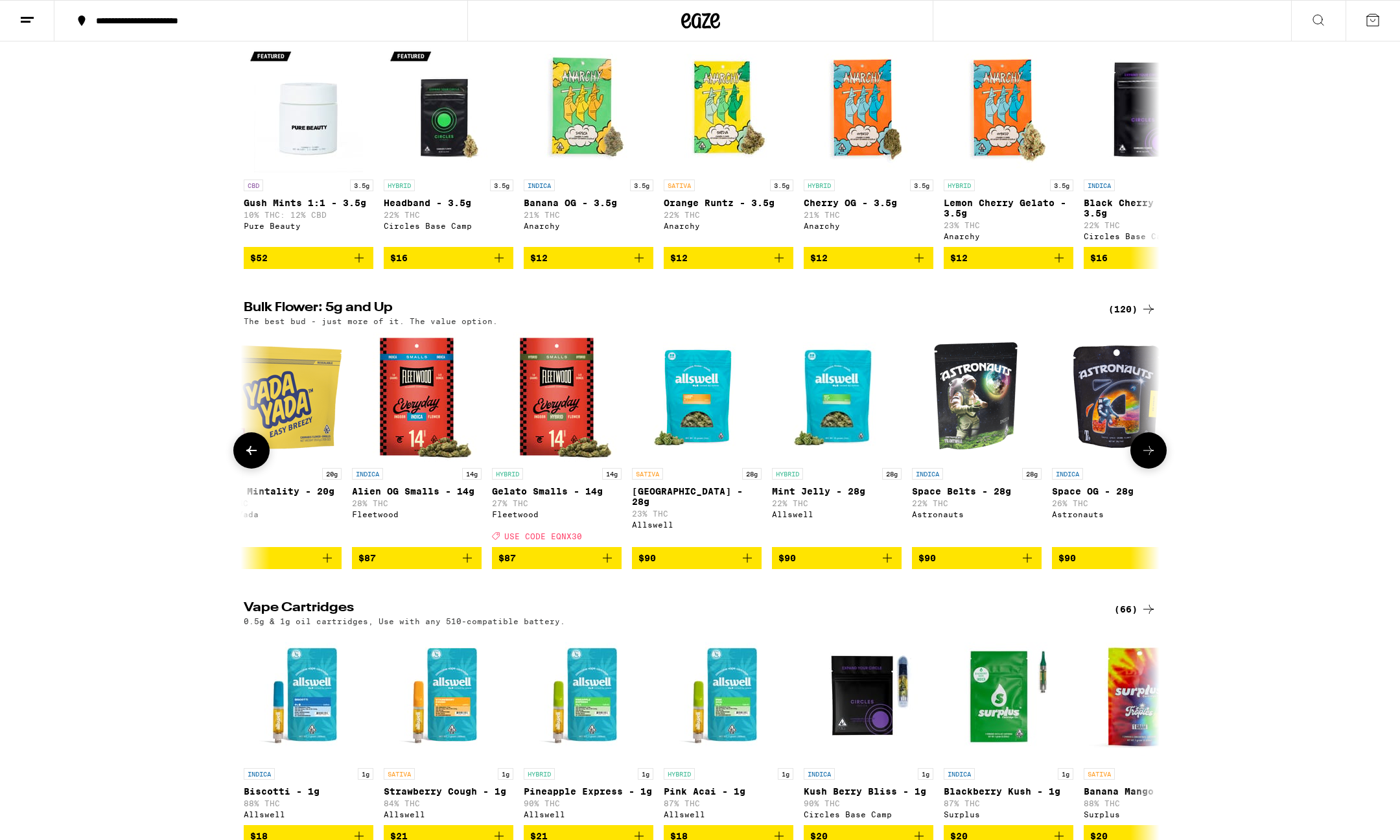
scroll to position [0, 10800]
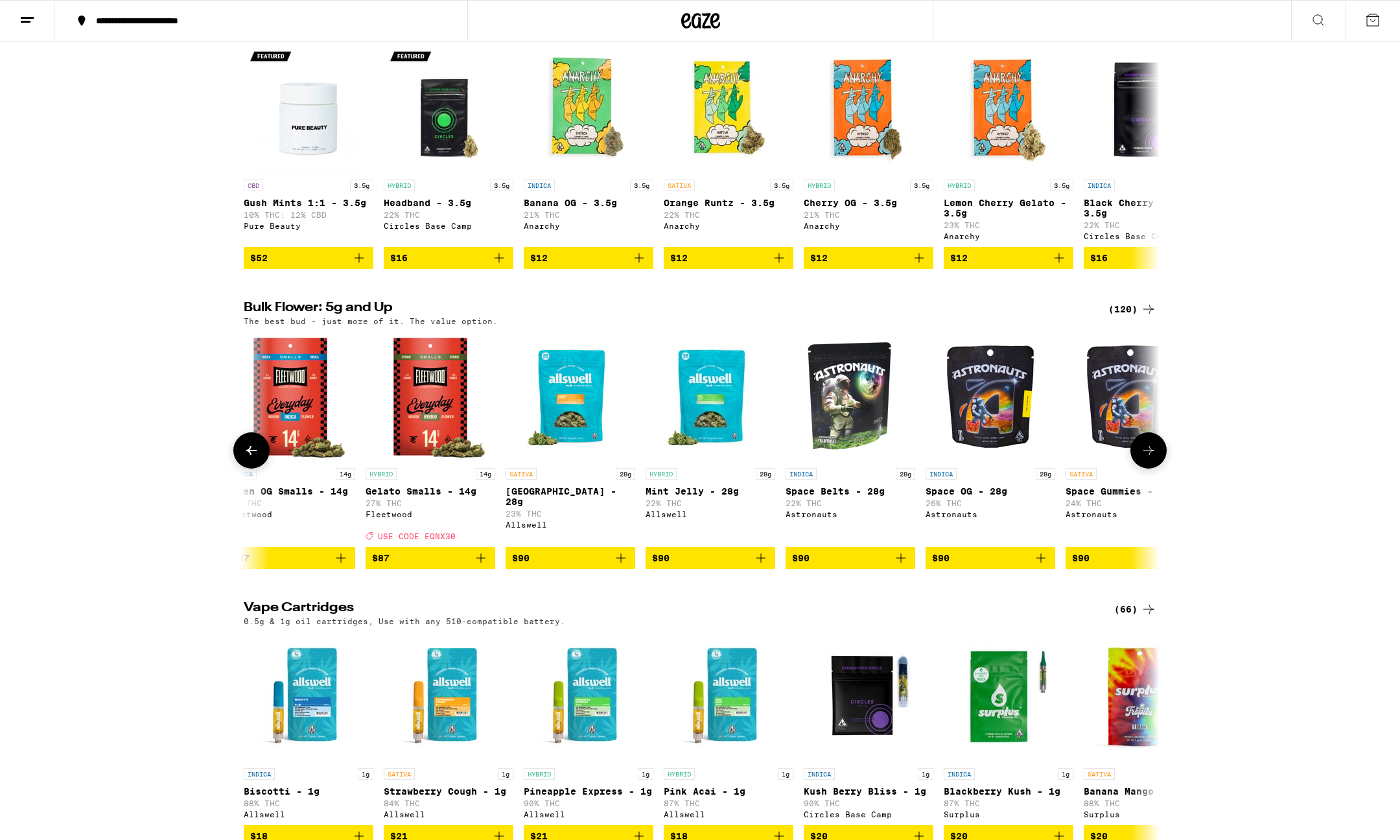
click at [1148, 458] on icon at bounding box center [1149, 450] width 16 height 16
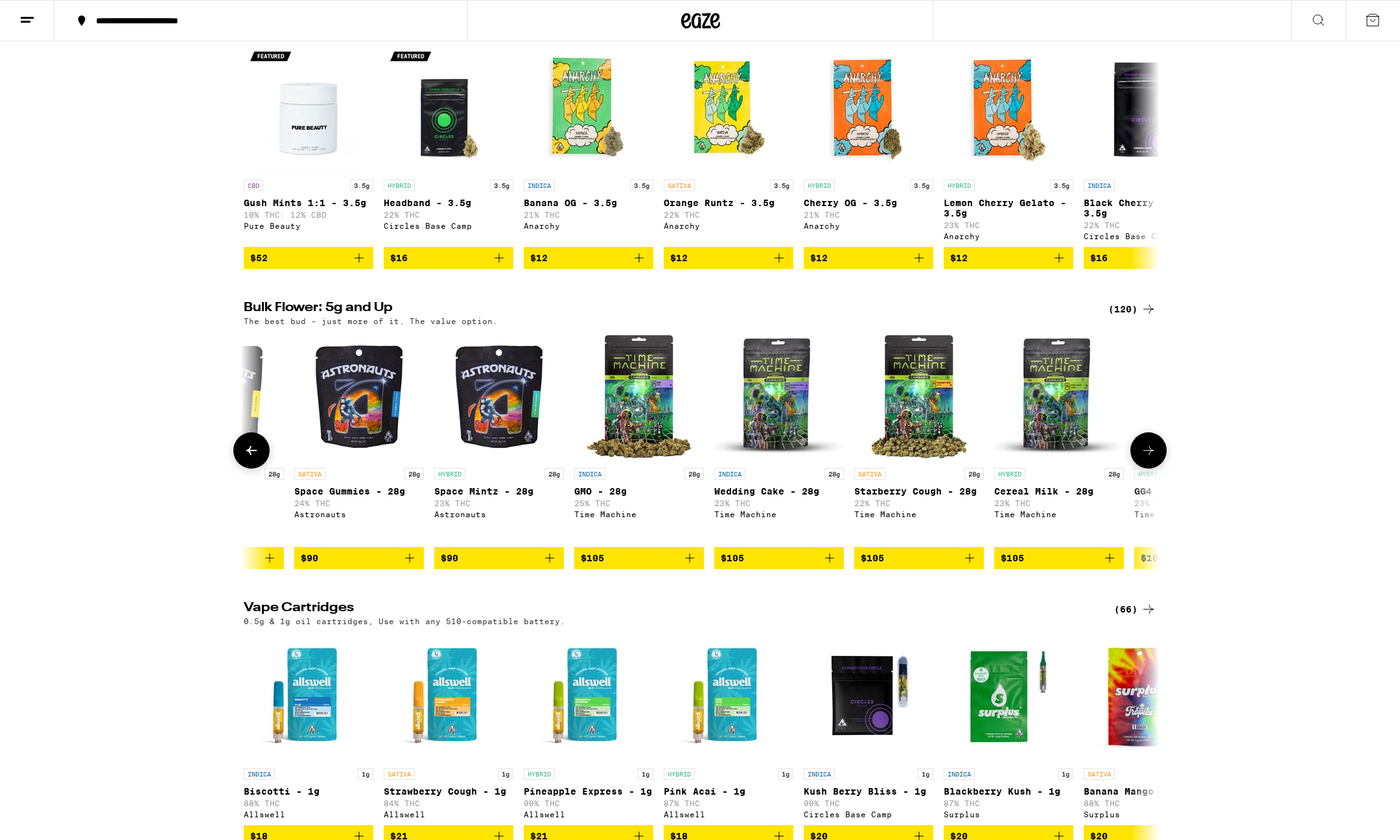
click at [1148, 458] on icon at bounding box center [1149, 450] width 16 height 16
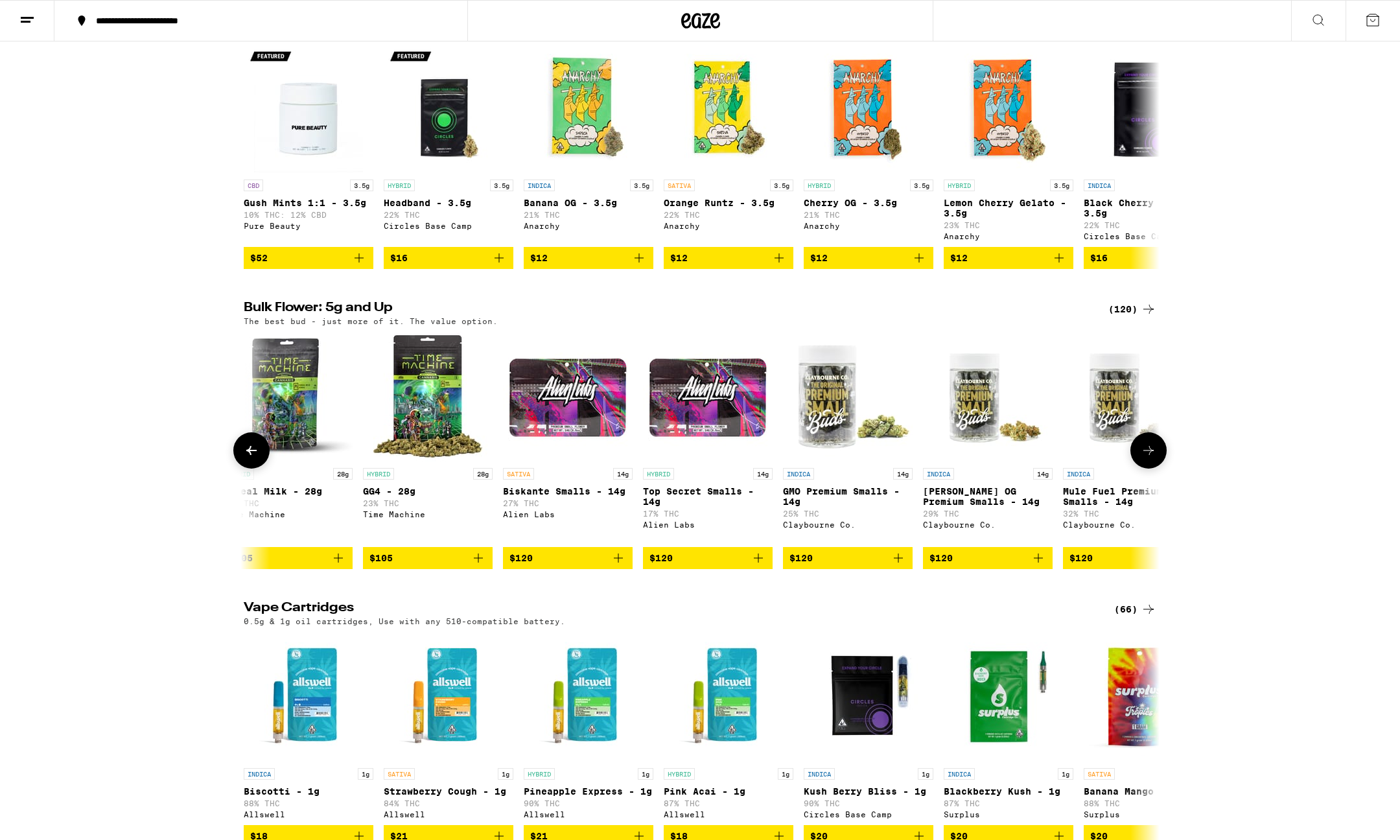
click at [1148, 458] on icon at bounding box center [1149, 450] width 16 height 16
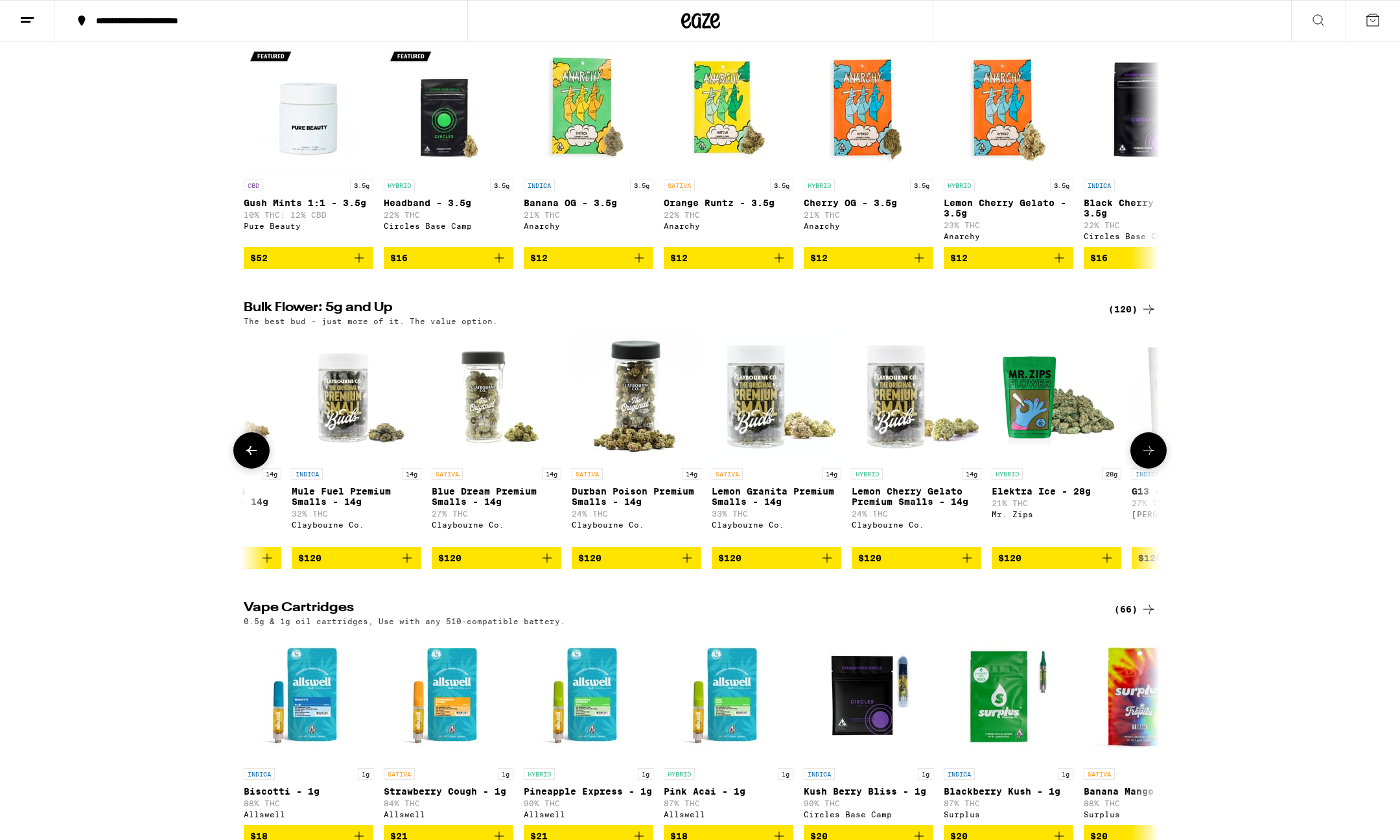
click at [1148, 458] on icon at bounding box center [1149, 450] width 16 height 16
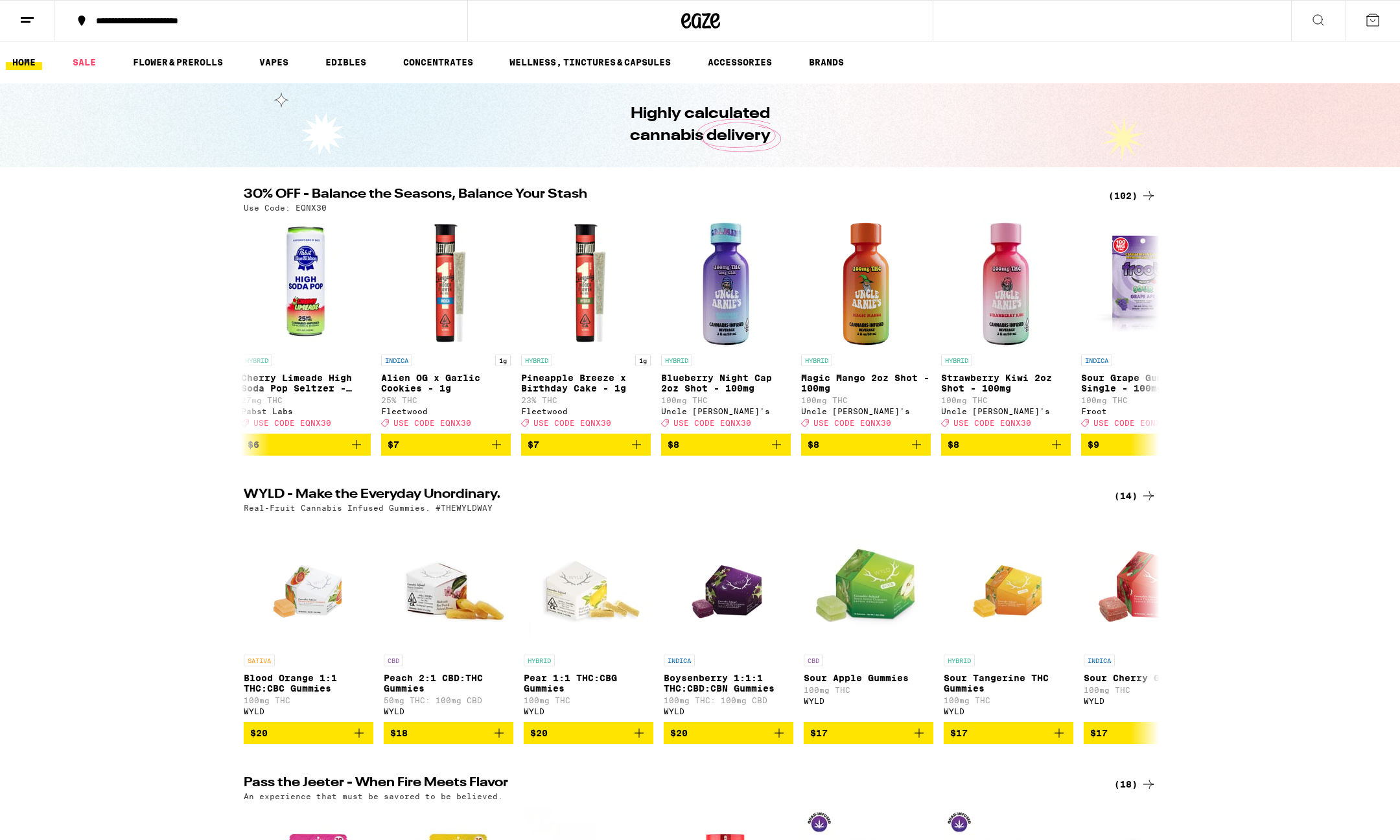
scroll to position [0, 0]
click at [1155, 341] on icon at bounding box center [1149, 337] width 16 height 16
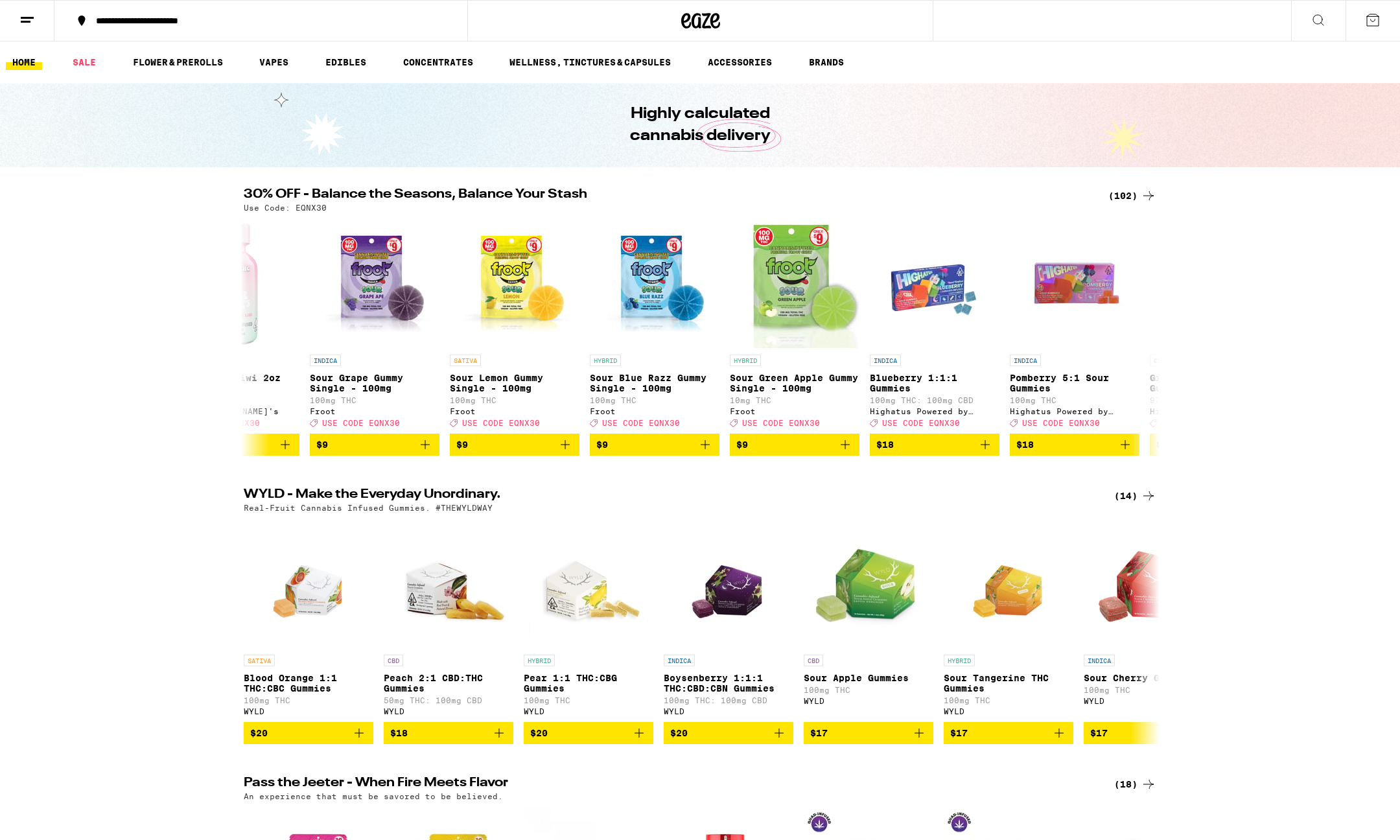
click at [1265, 317] on div "30% OFF - Balance the Seasons, Balance Your Stash (102) Use Code: EQNX30 INDICA…" at bounding box center [700, 321] width 1400 height 267
click at [79, 59] on link "SALE" at bounding box center [84, 62] width 37 height 16
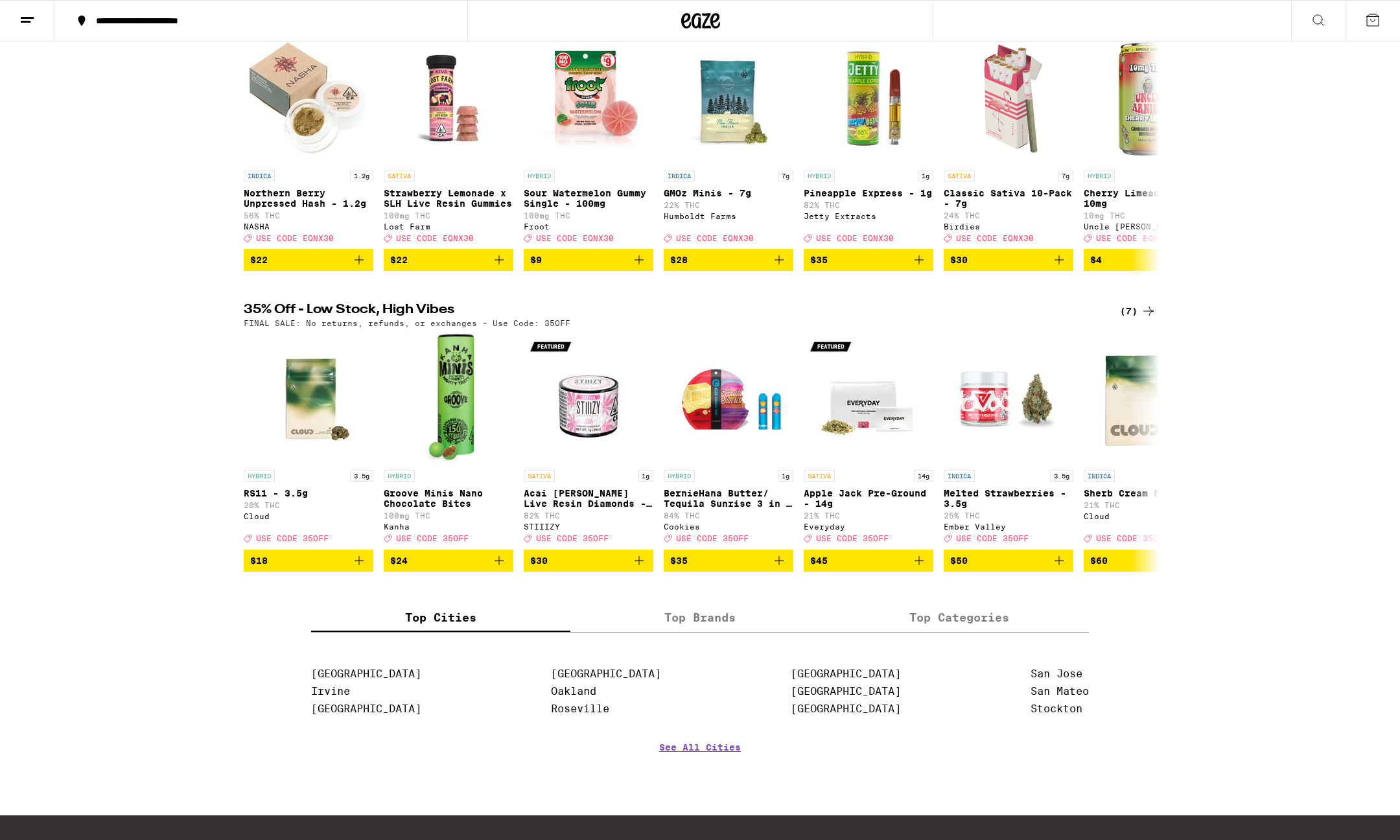
scroll to position [178, 0]
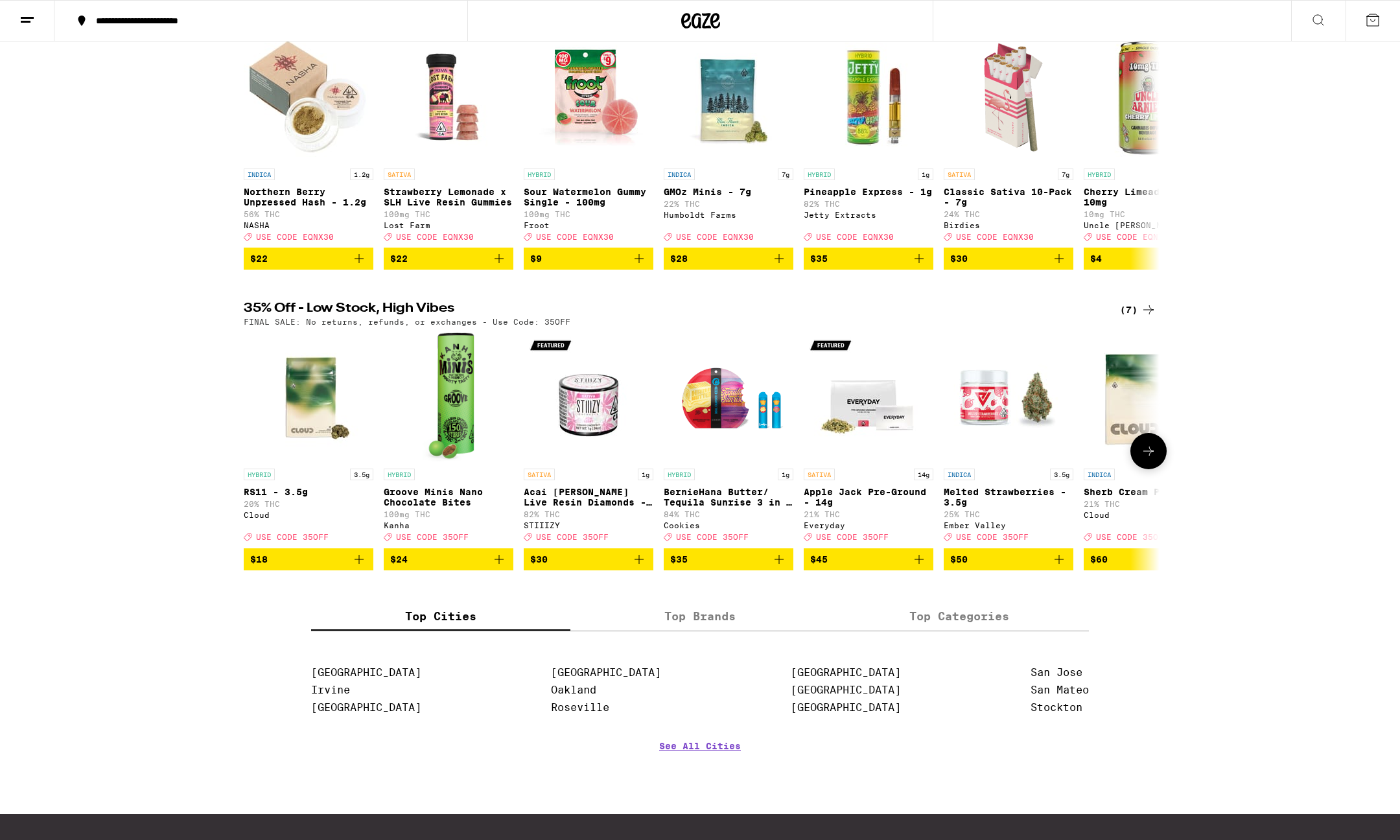
click at [1150, 469] on button at bounding box center [1149, 451] width 37 height 37
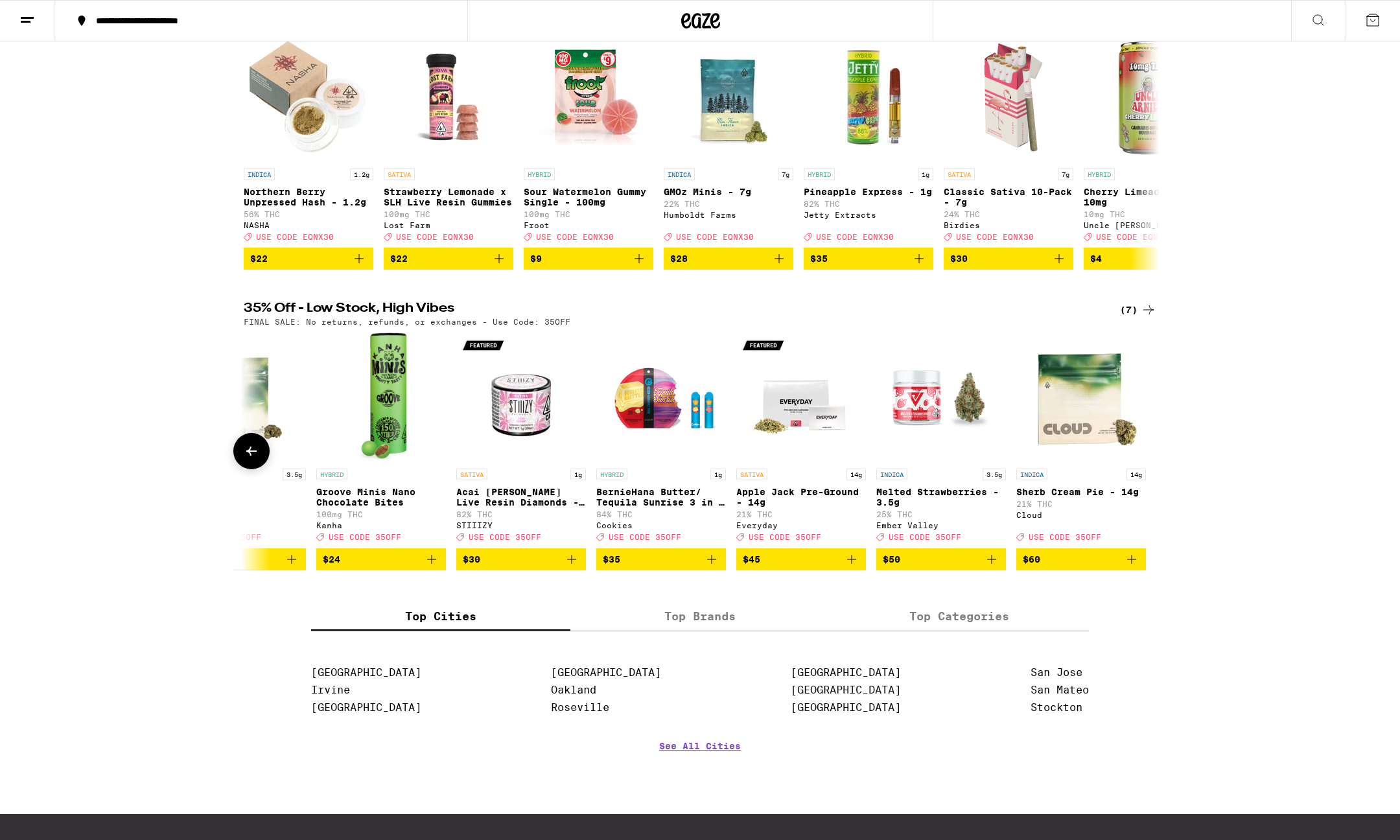
click at [1150, 469] on div at bounding box center [1149, 451] width 37 height 37
click at [1089, 433] on img "Open page for Sherb Cream Pie - 14g from Cloud" at bounding box center [1081, 398] width 129 height 129
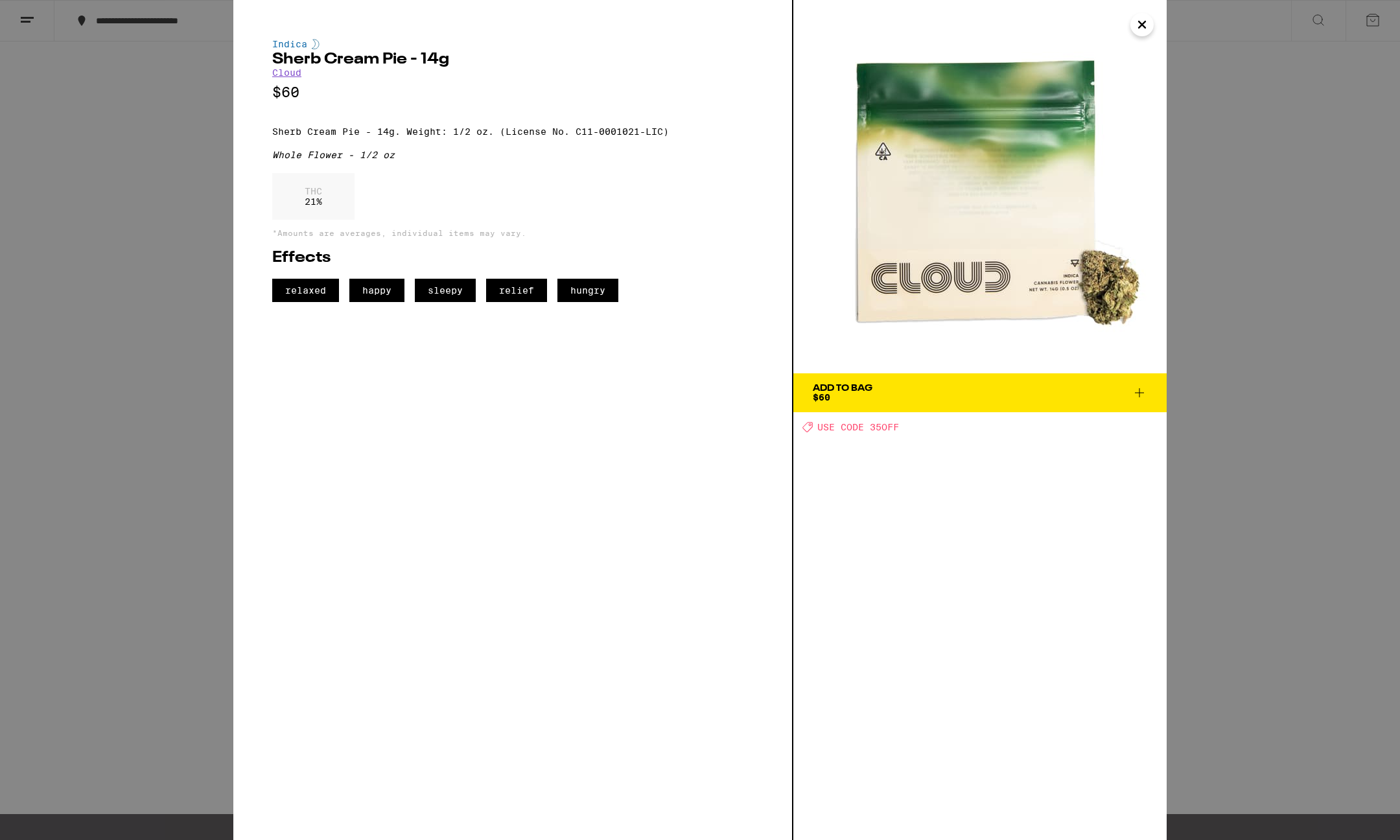
click at [862, 428] on span "USE CODE 35OFF" at bounding box center [858, 427] width 82 height 10
drag, startPoint x: 870, startPoint y: 428, endPoint x: 918, endPoint y: 429, distance: 48.0
click at [918, 429] on div "Deal Created with Sketch. USE CODE 35OFF" at bounding box center [985, 427] width 364 height 11
copy span "35OFF"
click at [1130, 398] on span "Add To Bag $60" at bounding box center [980, 392] width 335 height 18
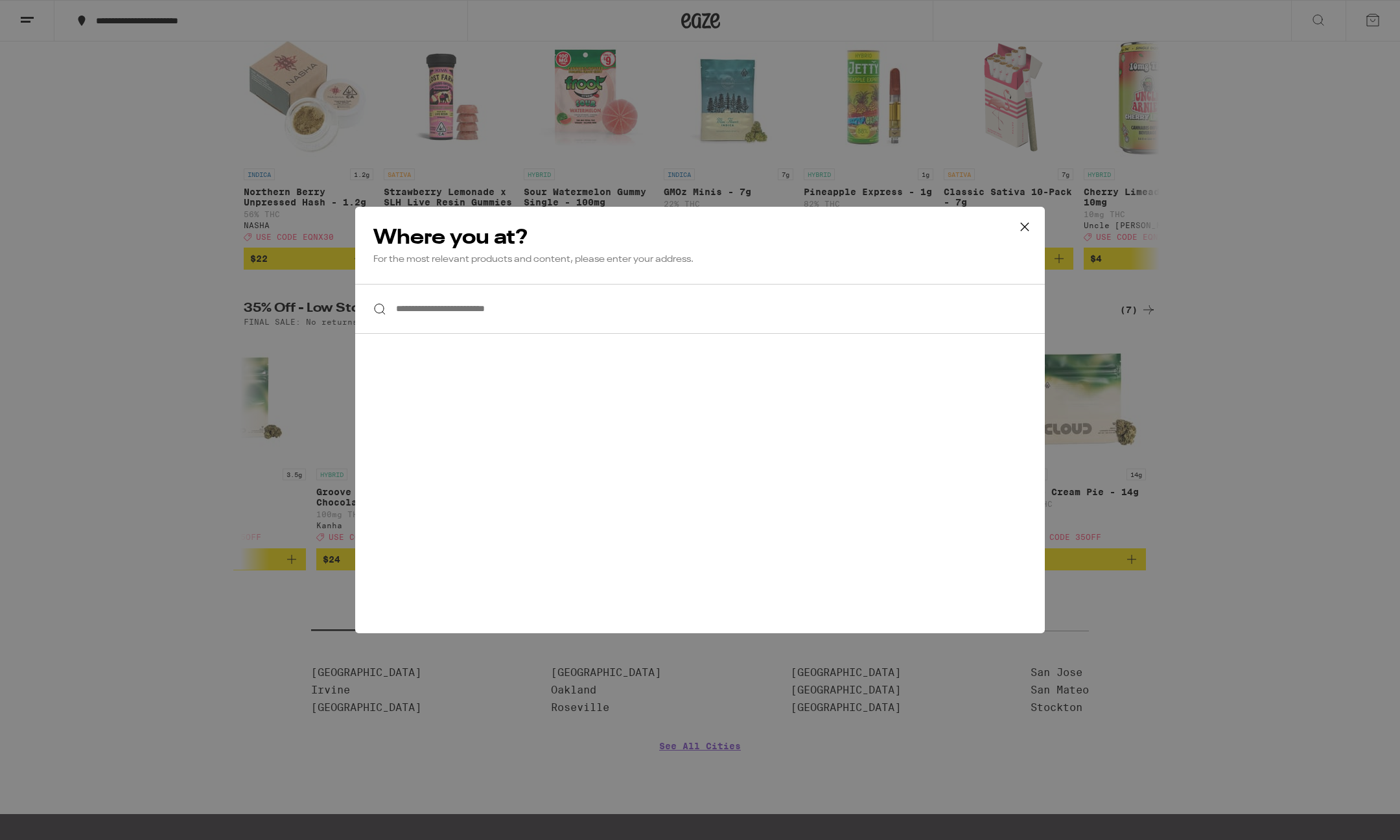
drag, startPoint x: 688, startPoint y: 324, endPoint x: 914, endPoint y: 280, distance: 230.2
click at [694, 323] on input "**********" at bounding box center [700, 308] width 690 height 50
drag, startPoint x: 1023, startPoint y: 226, endPoint x: 1022, endPoint y: 234, distance: 8.1
click at [1023, 226] on icon at bounding box center [1025, 227] width 20 height 20
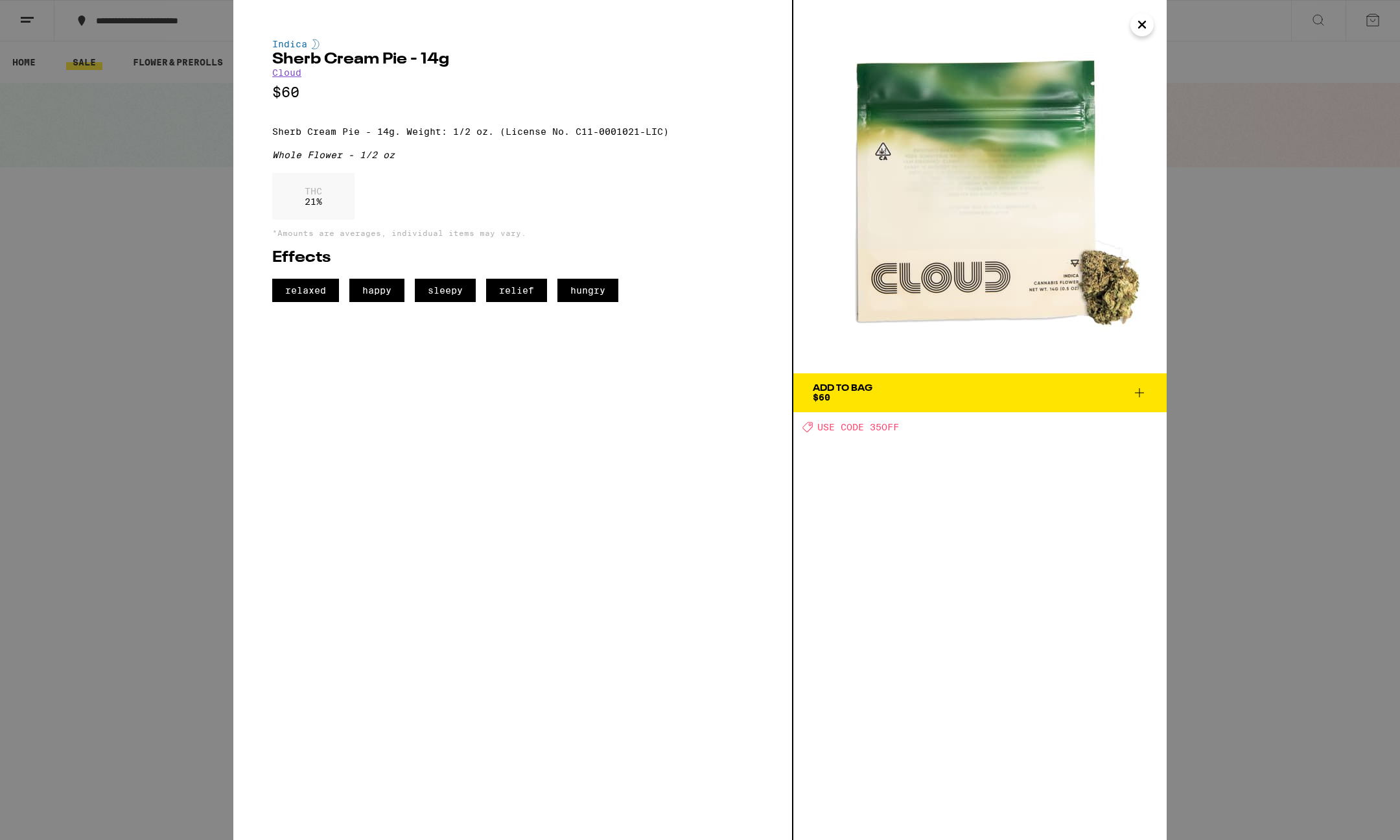
scroll to position [178, 0]
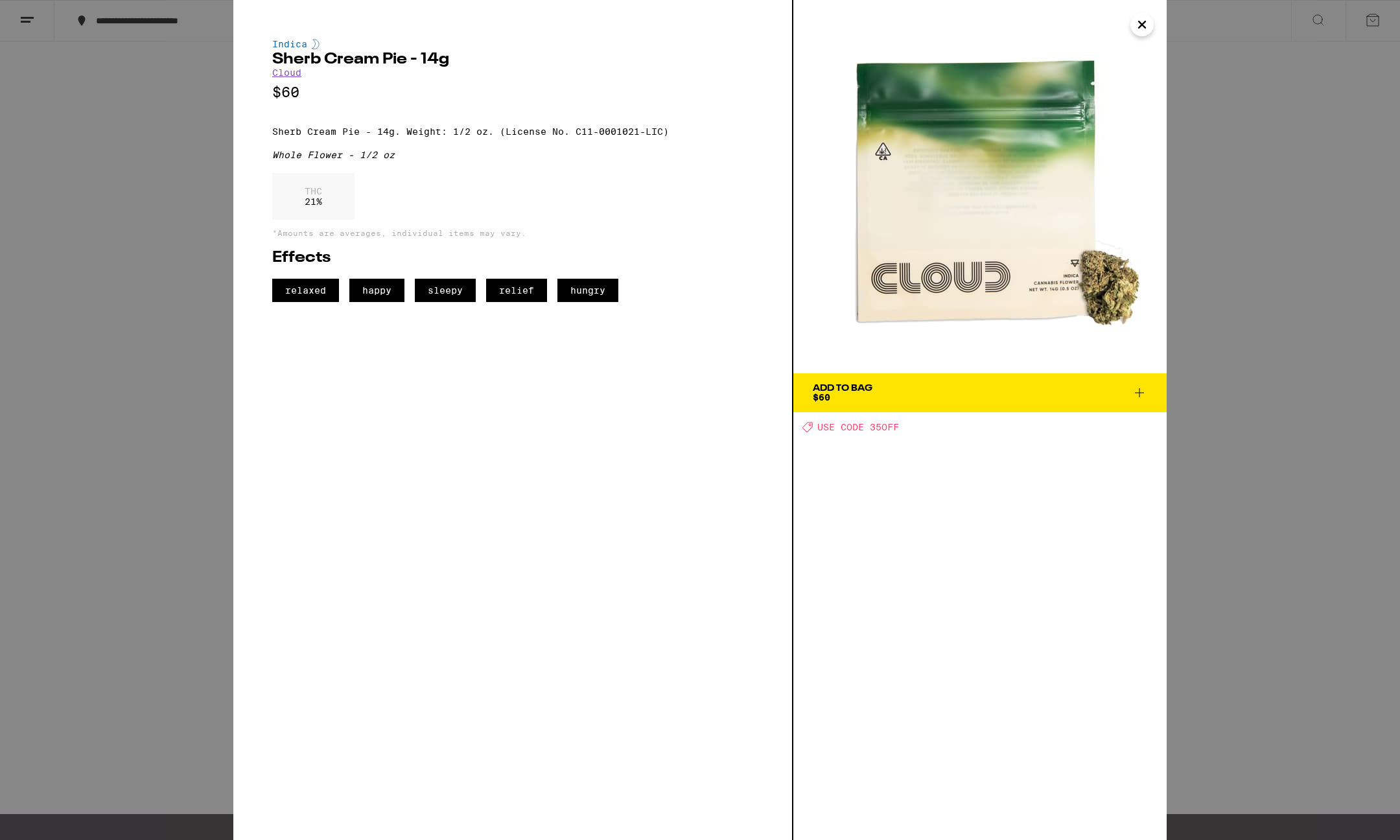
drag, startPoint x: 1143, startPoint y: 27, endPoint x: 1139, endPoint y: 8, distance: 19.4
click at [1143, 25] on icon "Close" at bounding box center [1142, 24] width 16 height 20
